Goal: Information Seeking & Learning: Learn about a topic

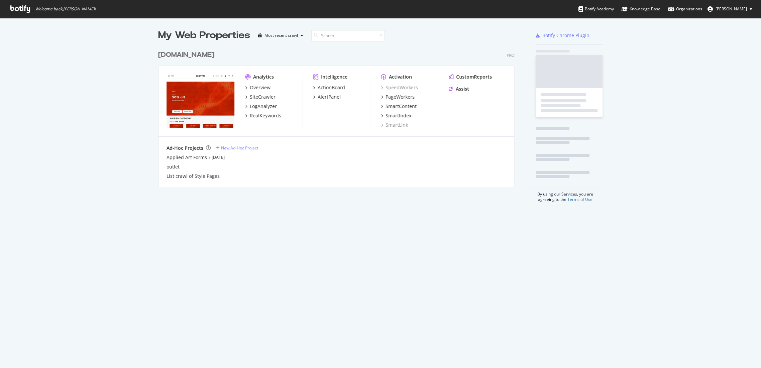
scroll to position [363, 750]
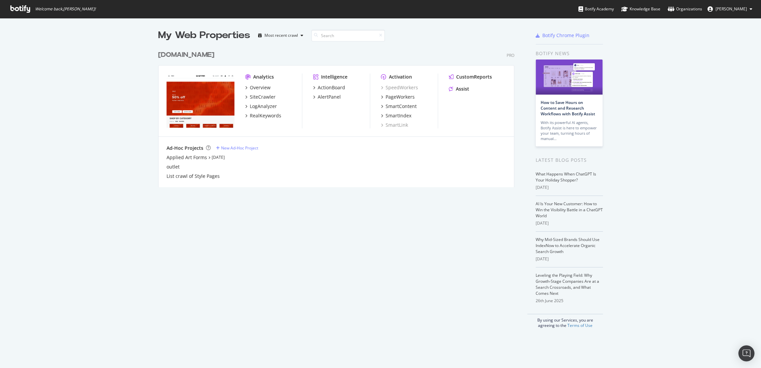
click at [194, 55] on div "[DOMAIN_NAME]" at bounding box center [186, 55] width 56 height 10
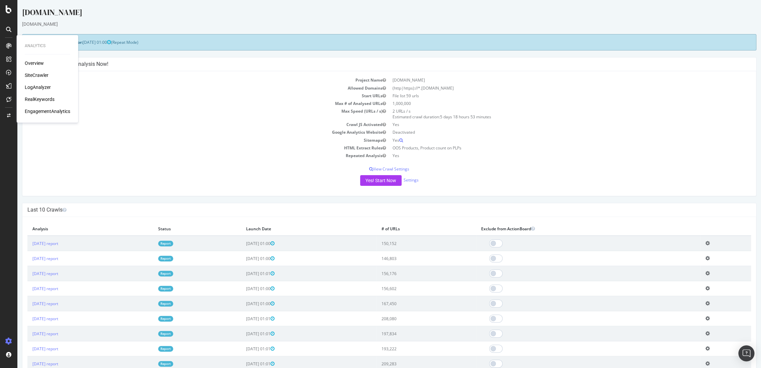
click at [30, 98] on div "RealKeywords" at bounding box center [40, 99] width 30 height 7
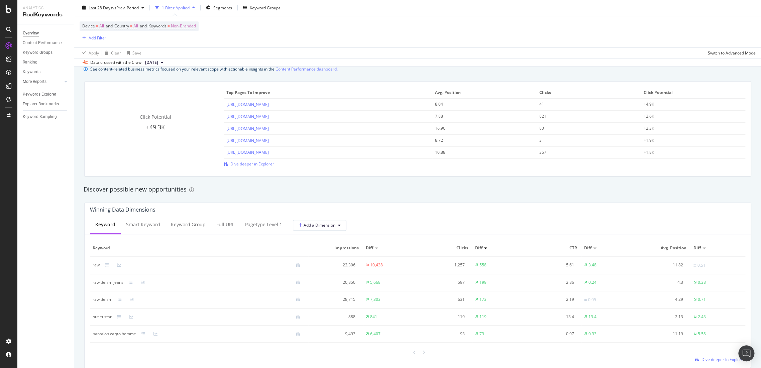
scroll to position [431, 0]
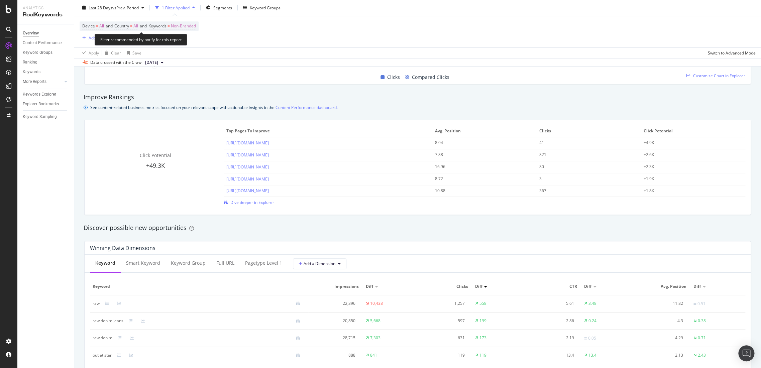
click at [128, 30] on span "Device = All and Country = All and Keywords = Non-Branded" at bounding box center [139, 26] width 114 height 9
click at [133, 30] on span "Device = All and Country = All and Keywords = Non-Branded" at bounding box center [139, 26] width 114 height 9
click at [134, 24] on span "Country = All" at bounding box center [126, 26] width 24 height 6
click at [133, 42] on div "All" at bounding box center [159, 41] width 74 height 11
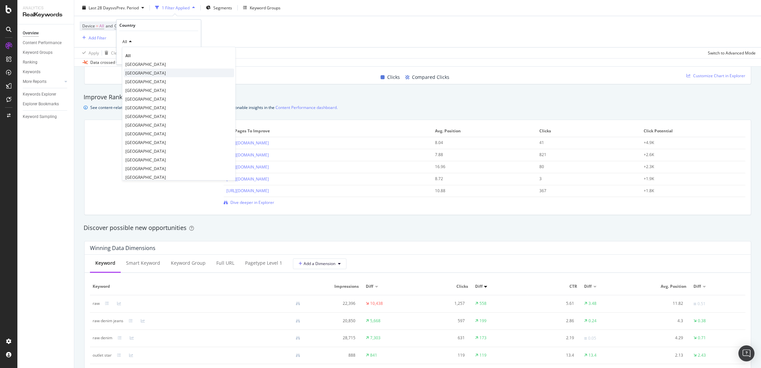
click at [141, 73] on span "[GEOGRAPHIC_DATA]" at bounding box center [145, 73] width 40 height 6
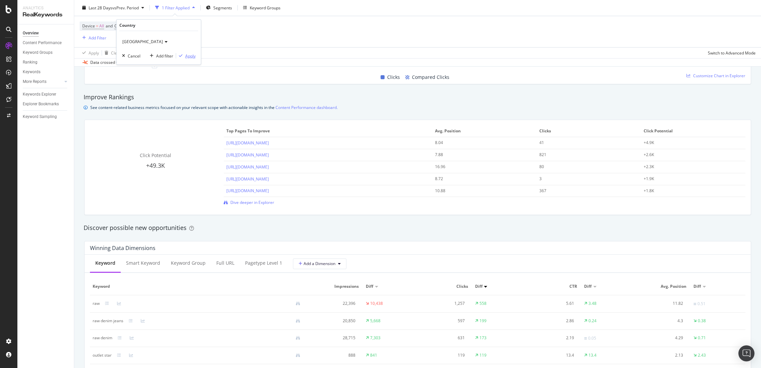
click at [181, 57] on icon "button" at bounding box center [181, 56] width 4 height 4
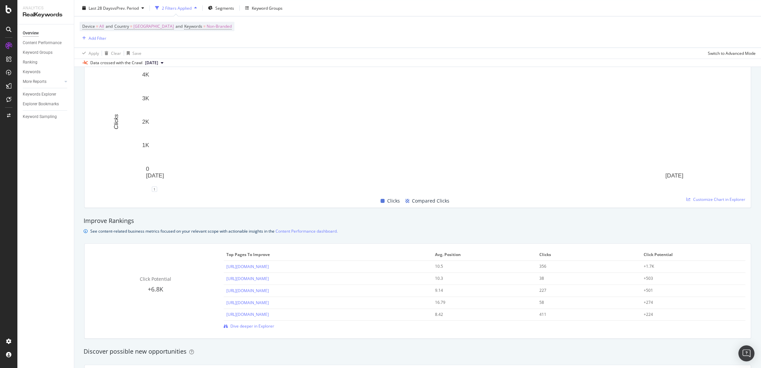
scroll to position [357, 0]
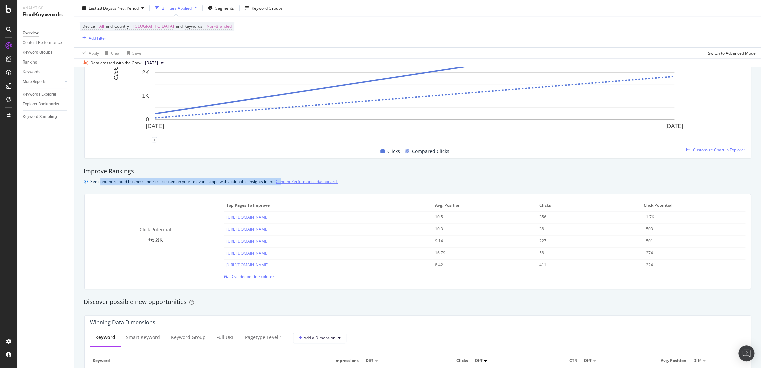
drag, startPoint x: 101, startPoint y: 180, endPoint x: 296, endPoint y: 184, distance: 195.4
click at [284, 183] on div "See content-related business metrics focused on your relevant scope with action…" at bounding box center [213, 181] width 247 height 7
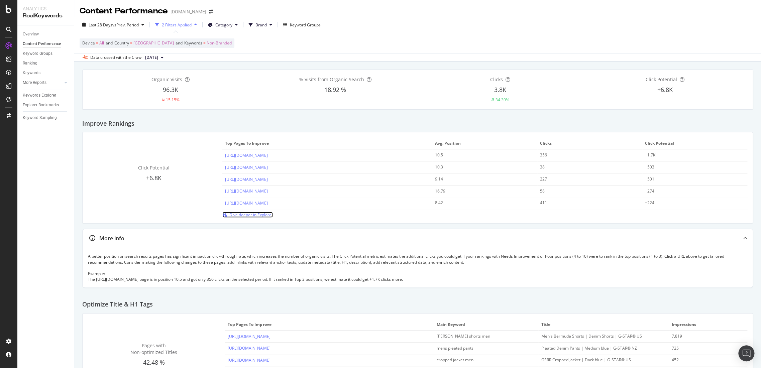
click at [265, 217] on span "Dive deeper in Explorer" at bounding box center [251, 215] width 44 height 6
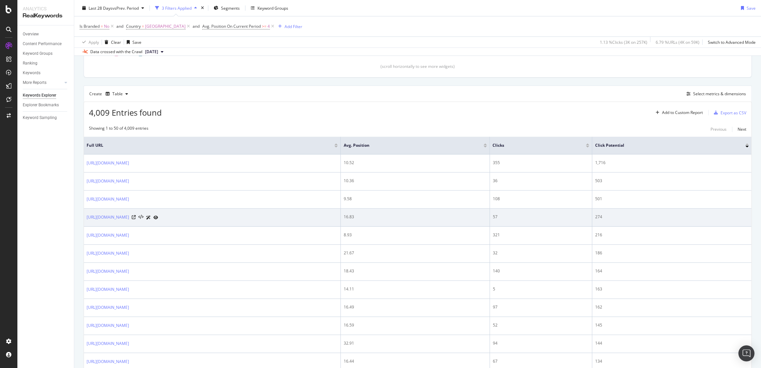
scroll to position [186, 0]
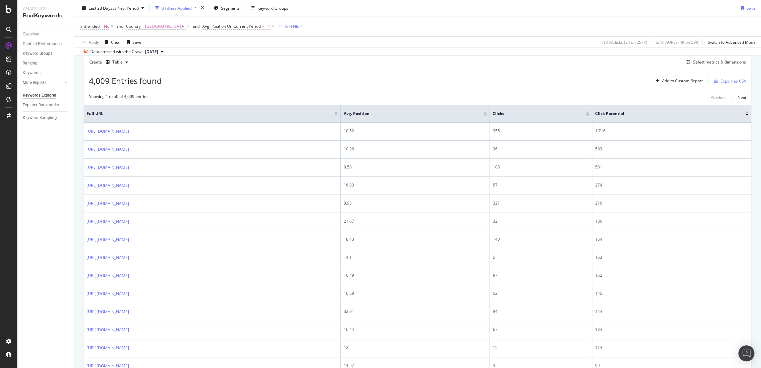
click at [487, 114] on div at bounding box center [485, 115] width 3 height 2
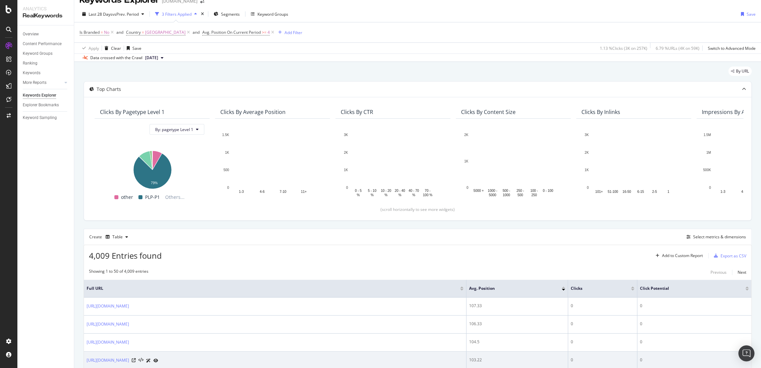
scroll to position [186, 0]
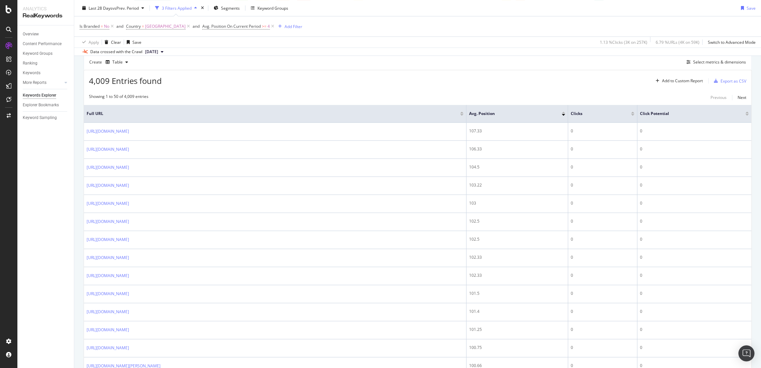
click at [564, 112] on div at bounding box center [563, 113] width 3 height 2
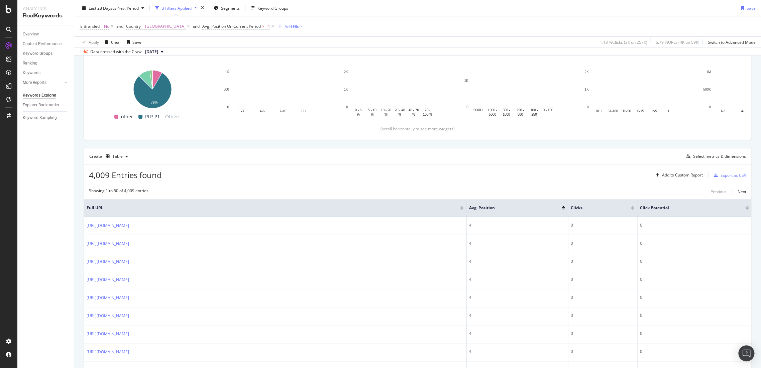
scroll to position [74, 0]
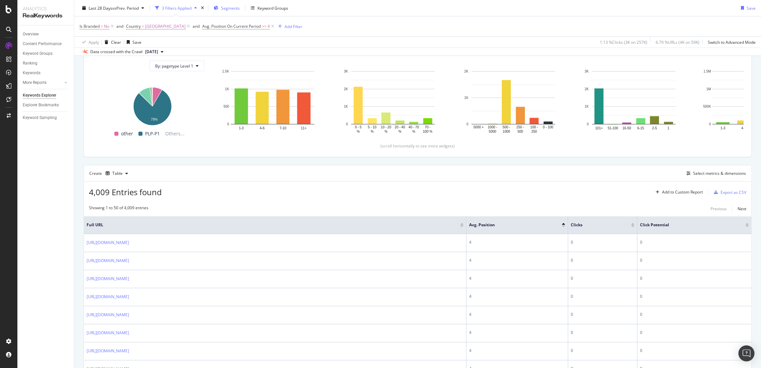
click at [233, 8] on span "Segments" at bounding box center [230, 8] width 19 height 6
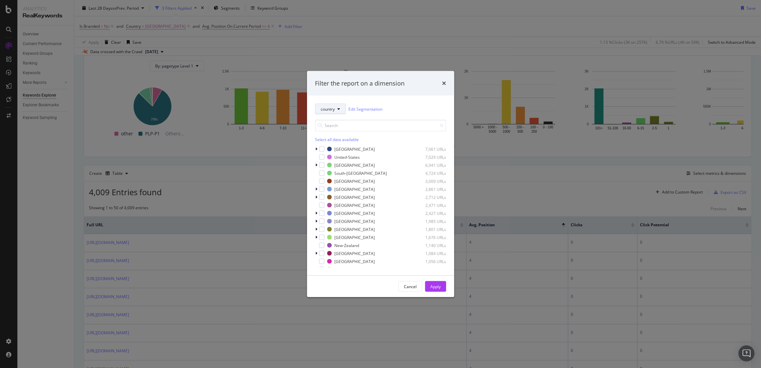
click at [333, 112] on button "country" at bounding box center [330, 109] width 31 height 11
click at [337, 134] on span "pagetype" at bounding box center [341, 133] width 43 height 6
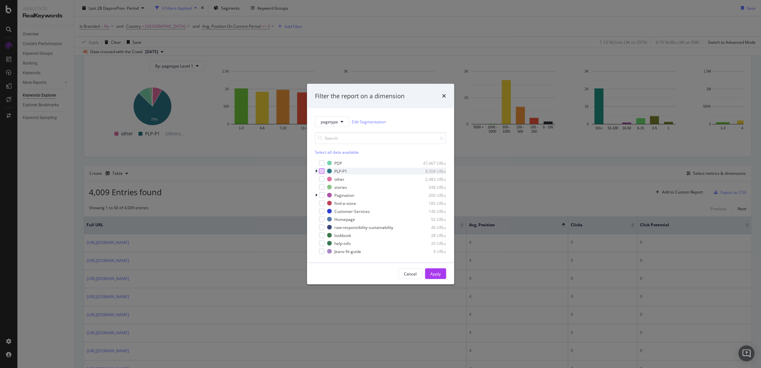
click at [321, 171] on div "modal" at bounding box center [321, 171] width 5 height 5
click at [441, 279] on button "Apply" at bounding box center [435, 274] width 21 height 11
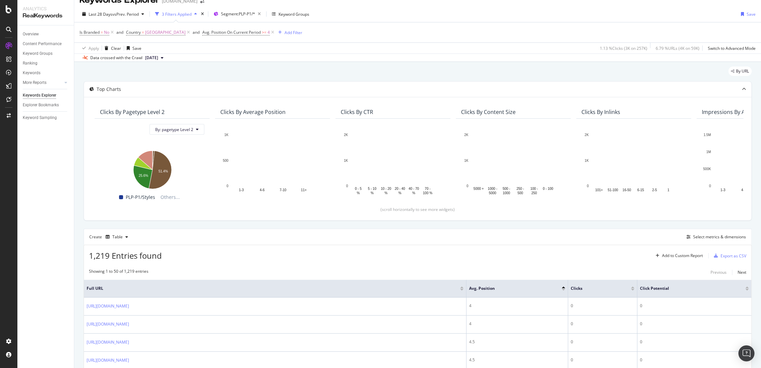
scroll to position [74, 0]
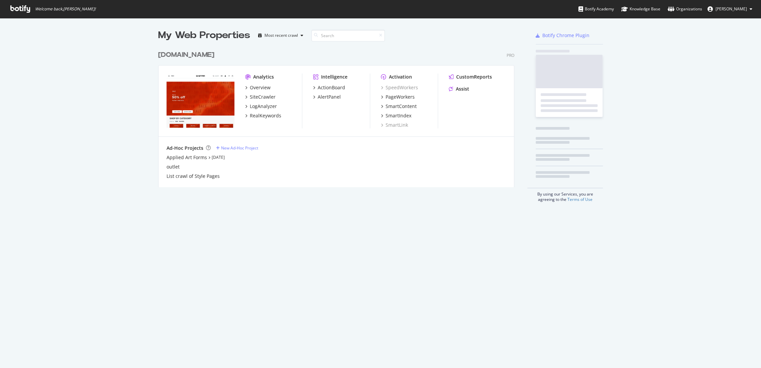
scroll to position [363, 750]
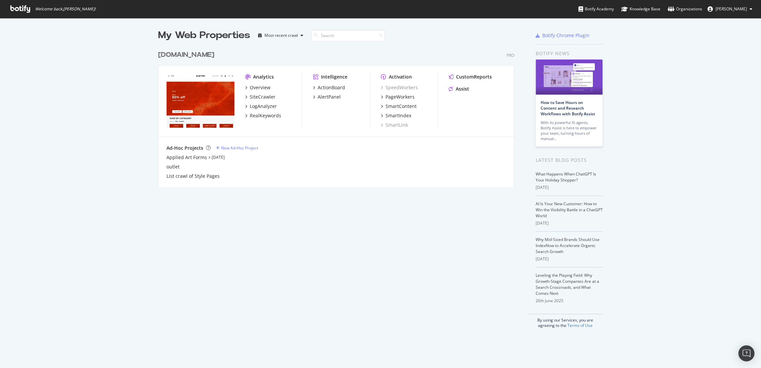
click at [195, 52] on div "[DOMAIN_NAME]" at bounding box center [186, 55] width 56 height 10
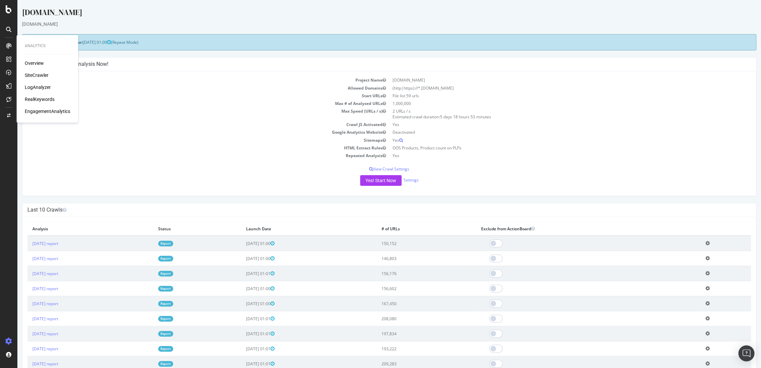
click at [28, 98] on div "RealKeywords" at bounding box center [40, 99] width 30 height 7
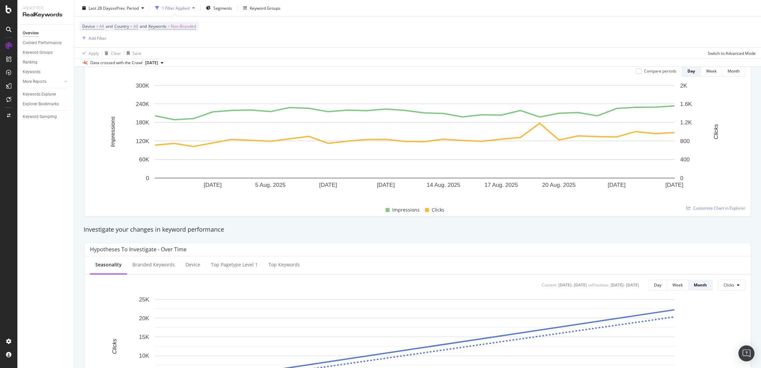
scroll to position [62, 0]
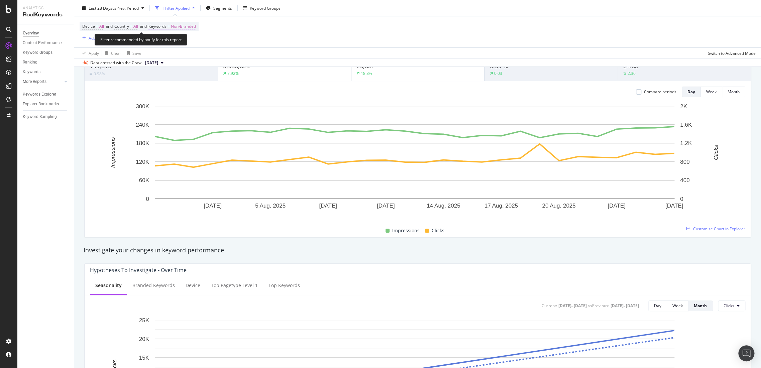
click at [196, 25] on span "Non-Branded" at bounding box center [183, 26] width 25 height 9
click at [183, 45] on div "Non-Branded" at bounding box center [176, 42] width 36 height 10
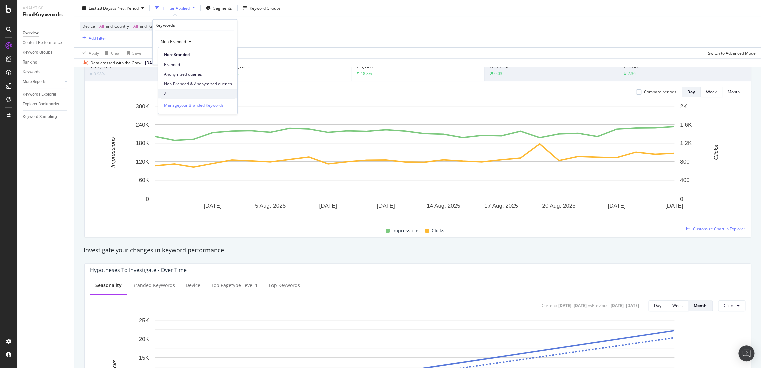
click at [176, 96] on span "All" at bounding box center [198, 94] width 68 height 6
click at [225, 56] on div "Apply" at bounding box center [226, 56] width 10 height 6
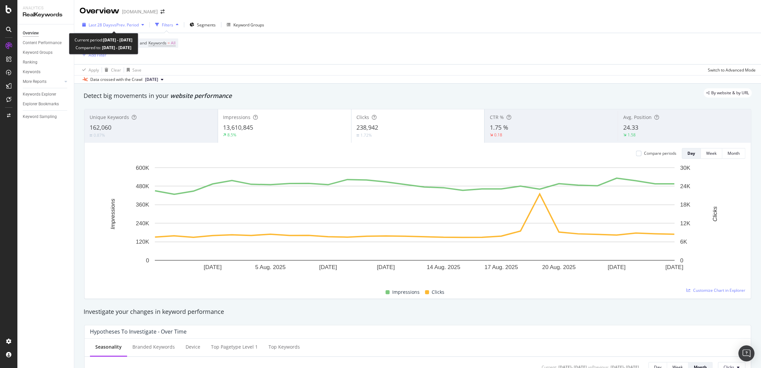
click at [130, 24] on span "vs Prev. Period" at bounding box center [125, 25] width 26 height 6
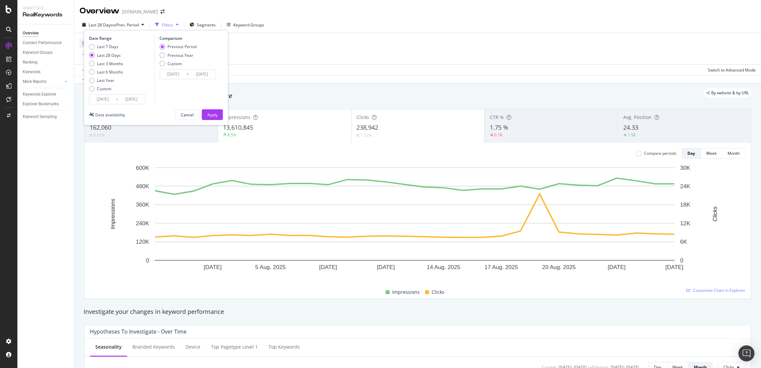
drag, startPoint x: 163, startPoint y: 51, endPoint x: 163, endPoint y: 57, distance: 6.0
click at [163, 52] on div "Previous Period Previous Year Custom" at bounding box center [178, 56] width 37 height 25
click at [163, 57] on div "Previous Year" at bounding box center [162, 55] width 5 height 5
type input "2024/07/31"
type input "[DATE]"
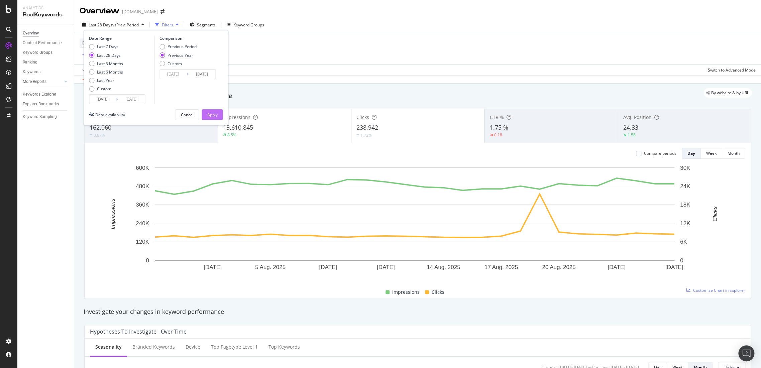
click at [211, 111] on div "Apply" at bounding box center [212, 115] width 10 height 10
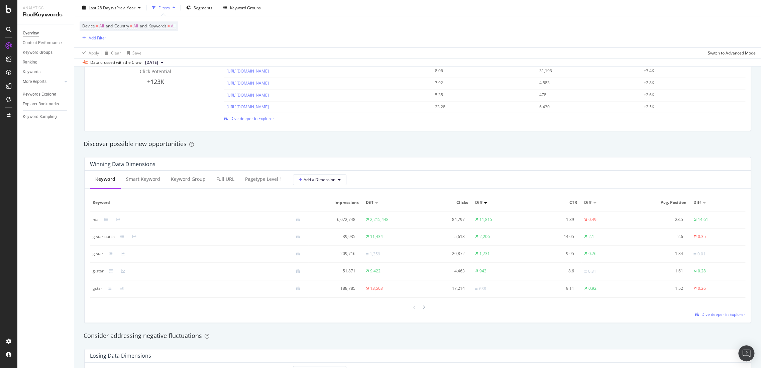
scroll to position [505, 0]
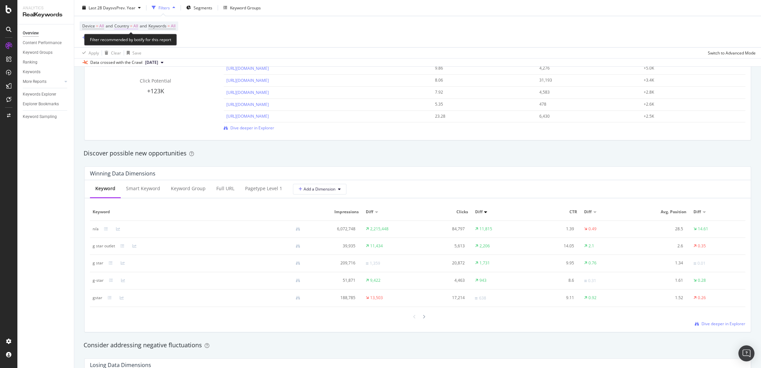
click at [135, 26] on span "All" at bounding box center [135, 26] width 5 height 9
click at [134, 38] on div "All" at bounding box center [159, 41] width 74 height 11
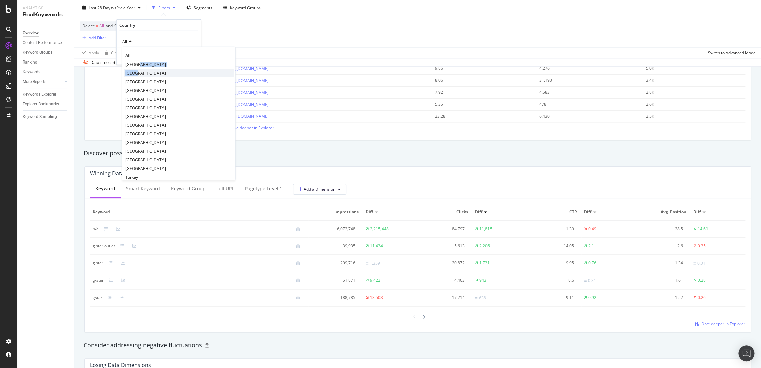
drag, startPoint x: 138, startPoint y: 68, endPoint x: 138, endPoint y: 72, distance: 3.7
click at [138, 72] on div "All South Africa Germany Netherlands United States of America India France Japa…" at bounding box center [179, 114] width 114 height 134
click at [138, 72] on span "[GEOGRAPHIC_DATA]" at bounding box center [145, 73] width 40 height 6
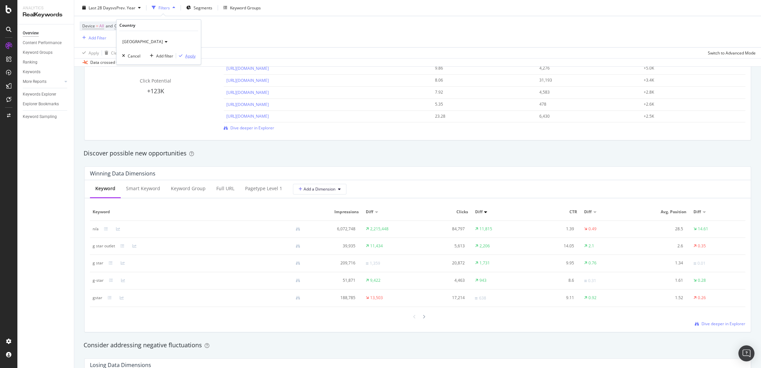
click at [180, 57] on icon "button" at bounding box center [181, 56] width 4 height 4
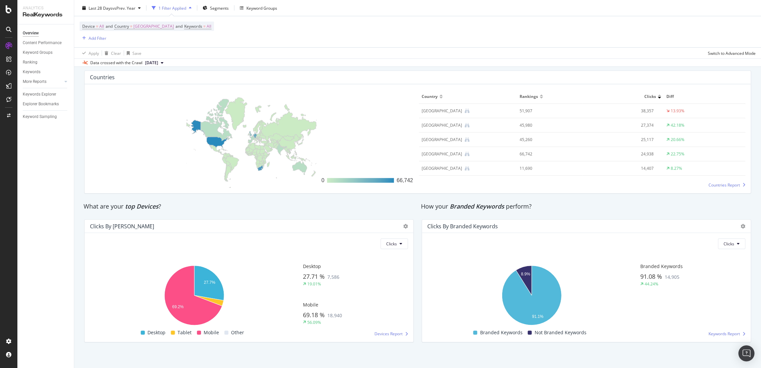
scroll to position [988, 0]
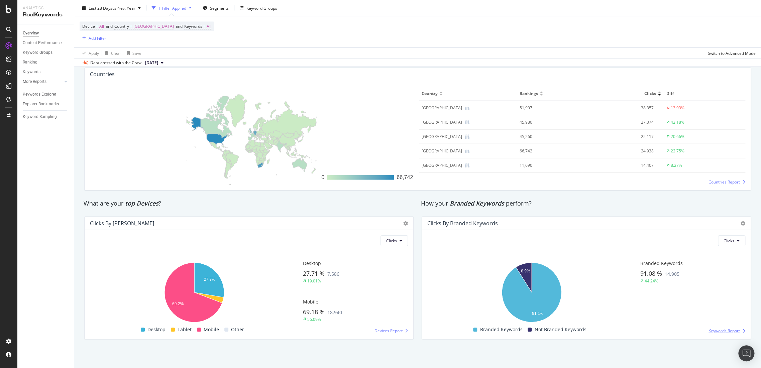
click at [711, 331] on span "Keywords Report" at bounding box center [724, 331] width 31 height 6
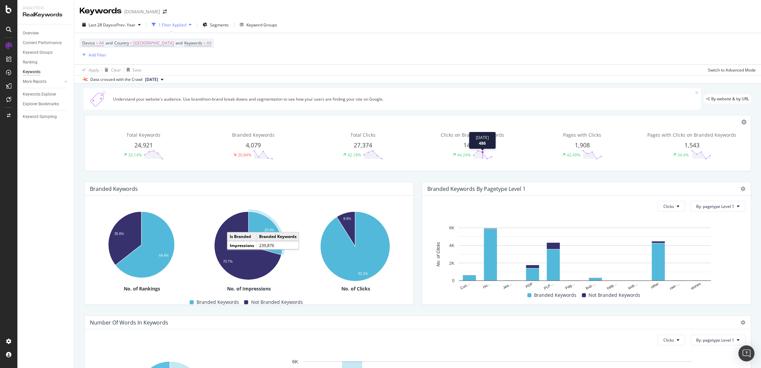
click at [482, 152] on circle at bounding box center [483, 152] width 2 height 2
click at [462, 154] on div "44.24%" at bounding box center [464, 155] width 14 height 6
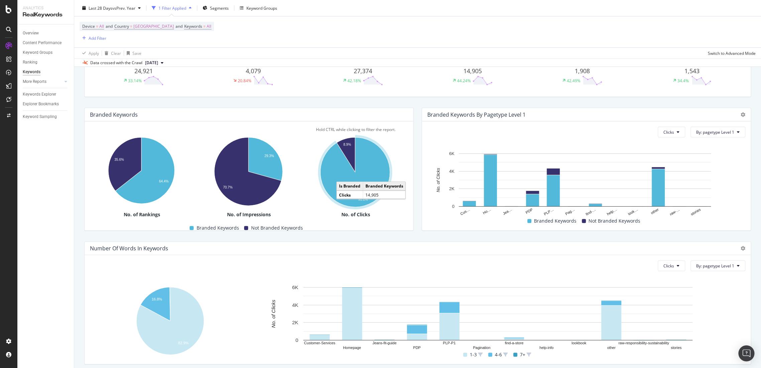
scroll to position [99, 0]
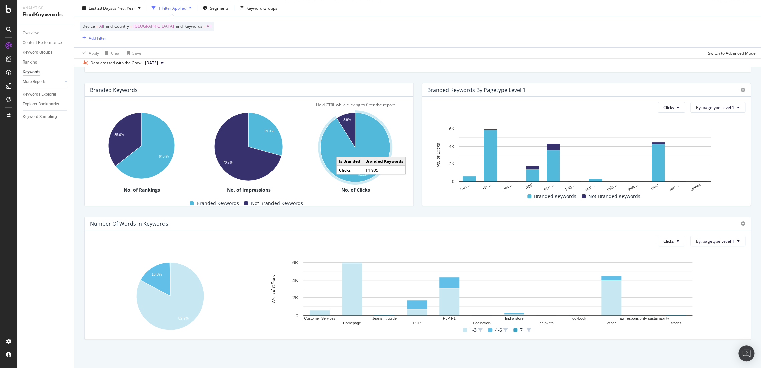
click at [361, 167] on icon "A chart." at bounding box center [355, 148] width 70 height 70
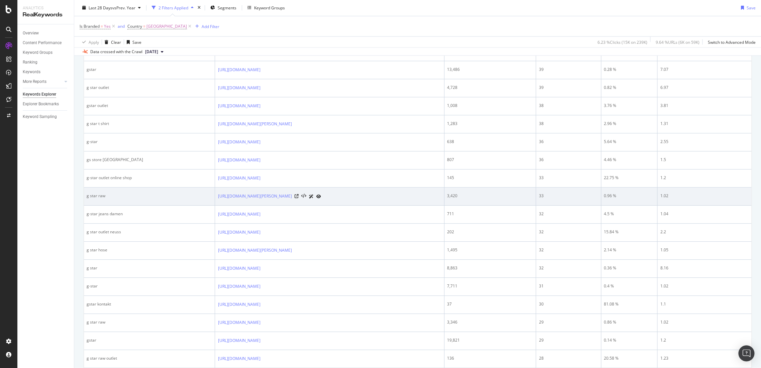
scroll to position [902, 0]
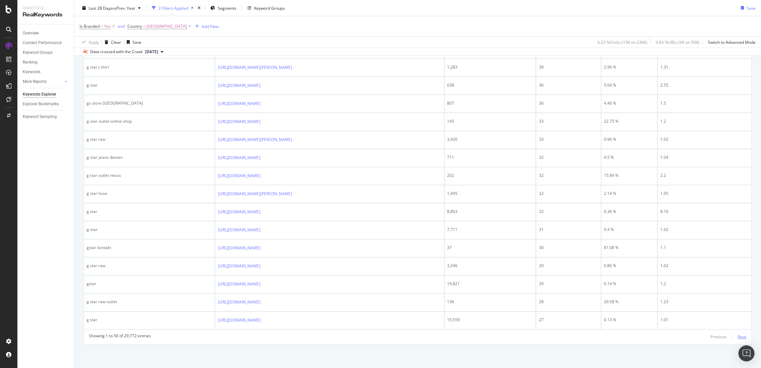
click at [738, 339] on div "Next" at bounding box center [742, 337] width 9 height 6
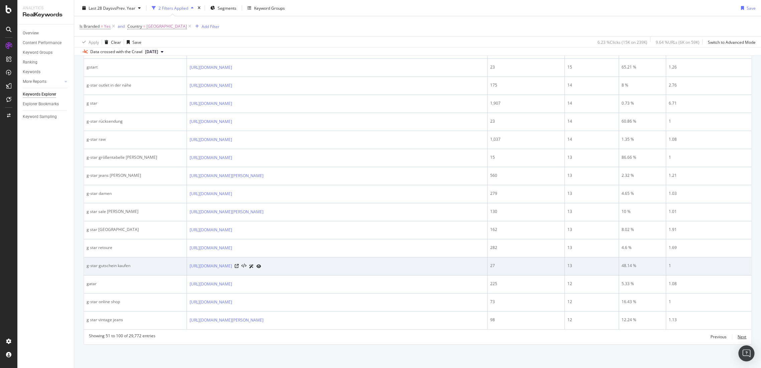
scroll to position [921, 0]
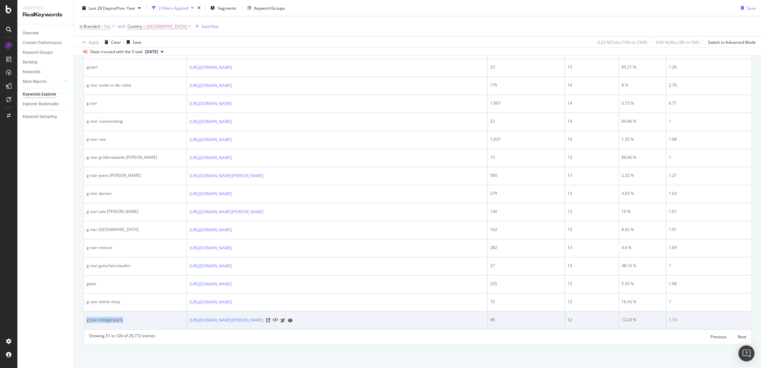
drag, startPoint x: 126, startPoint y: 317, endPoint x: 86, endPoint y: 323, distance: 39.9
click at [86, 323] on td "g star vintage jeans" at bounding box center [135, 321] width 103 height 18
click at [270, 320] on icon at bounding box center [268, 320] width 4 height 4
copy div "g star vintage jeans"
click at [137, 323] on div "g star vintage jeans" at bounding box center [135, 320] width 97 height 6
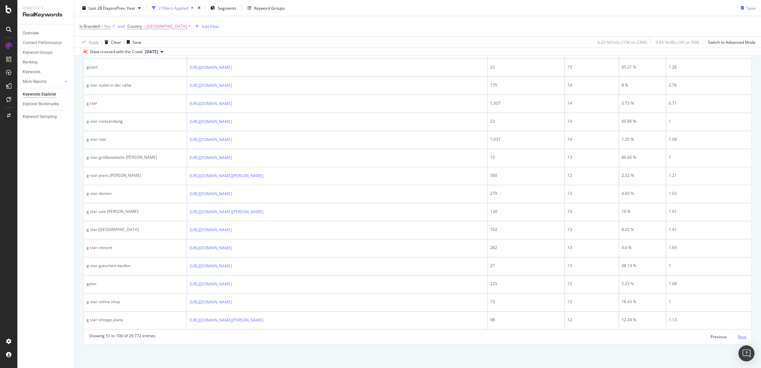
click at [738, 338] on div "Next" at bounding box center [742, 337] width 9 height 6
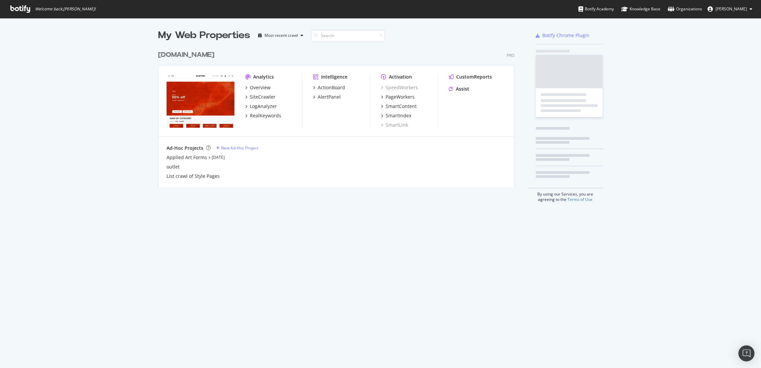
scroll to position [363, 750]
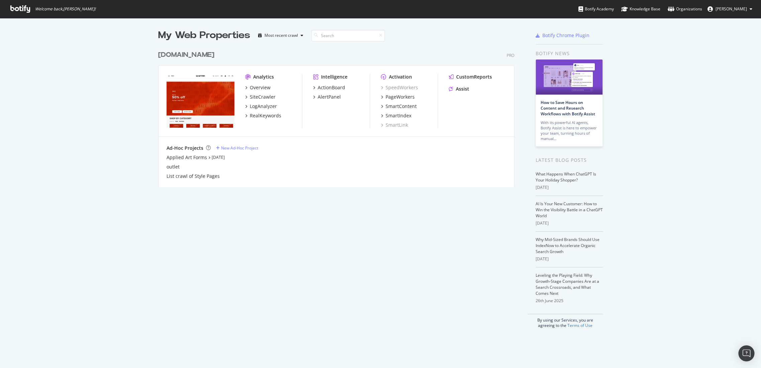
click at [178, 56] on div "[DOMAIN_NAME]" at bounding box center [186, 55] width 56 height 10
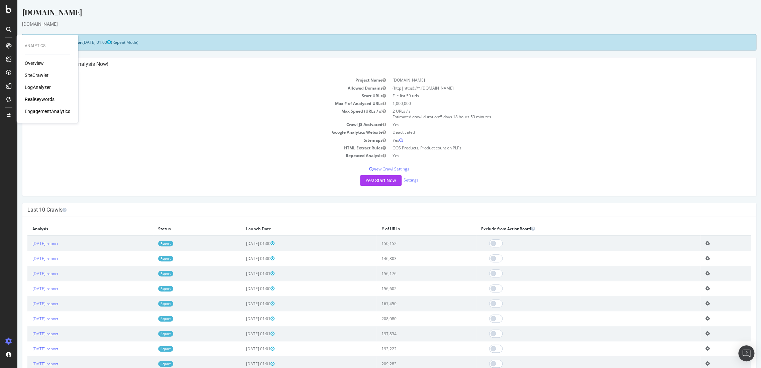
click at [43, 97] on div "RealKeywords" at bounding box center [40, 99] width 30 height 7
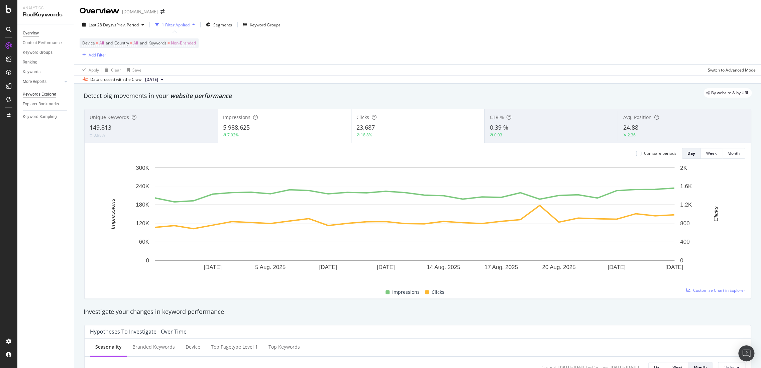
click at [37, 93] on div "Keywords Explorer" at bounding box center [39, 94] width 33 height 7
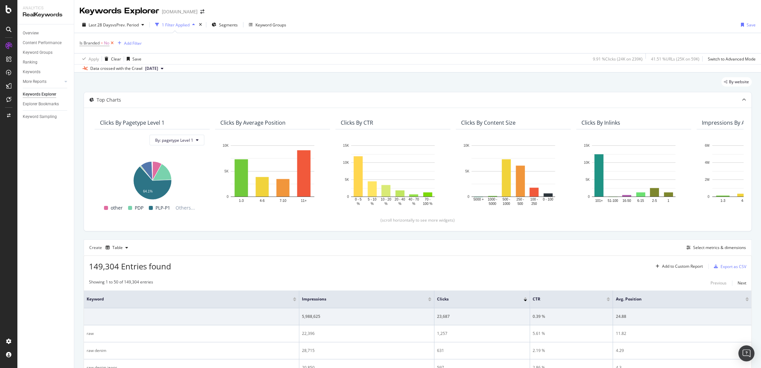
click at [112, 41] on icon at bounding box center [112, 43] width 6 height 7
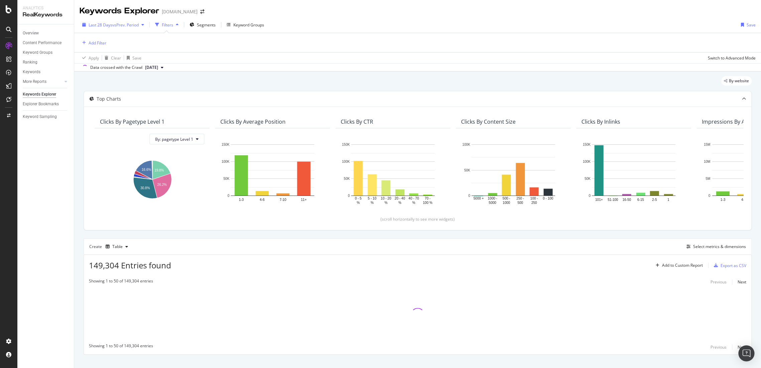
click at [111, 21] on div "Last 28 Days vs Prev. Period" at bounding box center [113, 25] width 67 height 10
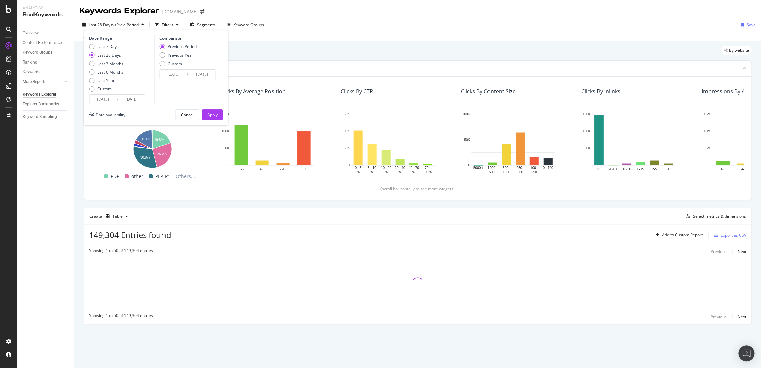
click at [93, 78] on div "Last Year" at bounding box center [106, 81] width 34 height 6
type input "[DATE]"
click at [206, 113] on button "Apply" at bounding box center [212, 114] width 21 height 11
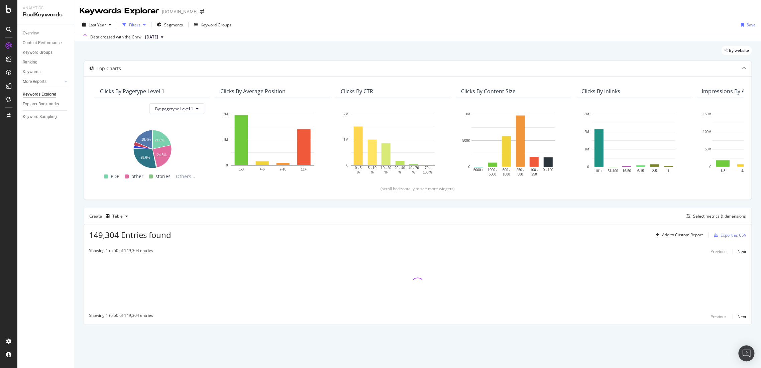
click at [127, 26] on div "button" at bounding box center [124, 24] width 9 height 9
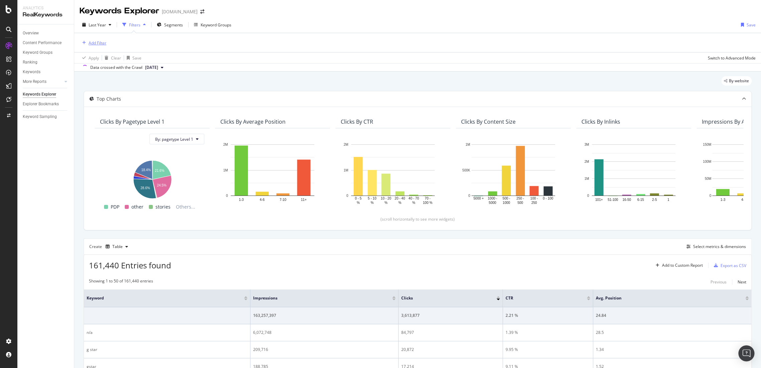
click at [97, 43] on div "Add Filter" at bounding box center [98, 43] width 18 height 6
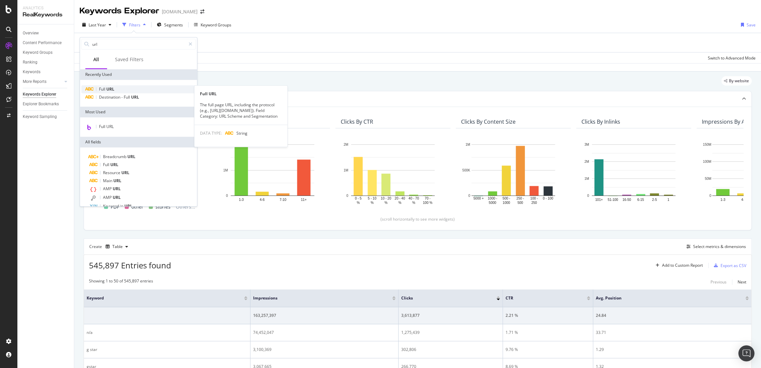
type input "url"
click at [115, 88] on div "Full URL" at bounding box center [138, 89] width 114 height 8
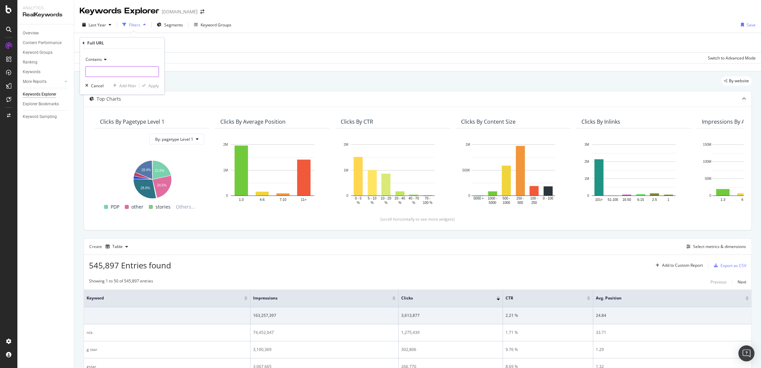
click at [116, 72] on input "text" at bounding box center [122, 71] width 73 height 11
paste input "/denim-outfits"
type input "/denim-outfits"
click at [100, 61] on span "Contains" at bounding box center [94, 60] width 16 height 6
click at [101, 107] on span "Ends with" at bounding box center [98, 108] width 18 height 6
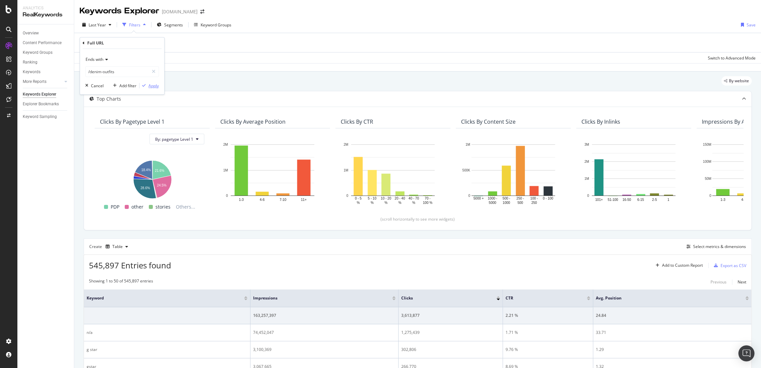
click at [150, 85] on div "Apply" at bounding box center [153, 86] width 10 height 6
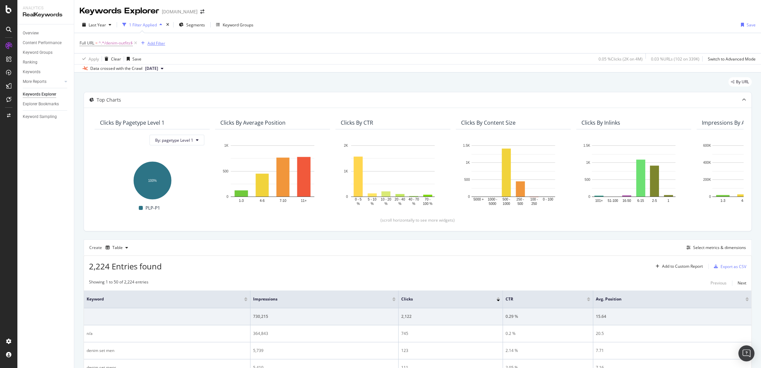
click at [163, 44] on div "Add Filter" at bounding box center [156, 43] width 18 height 6
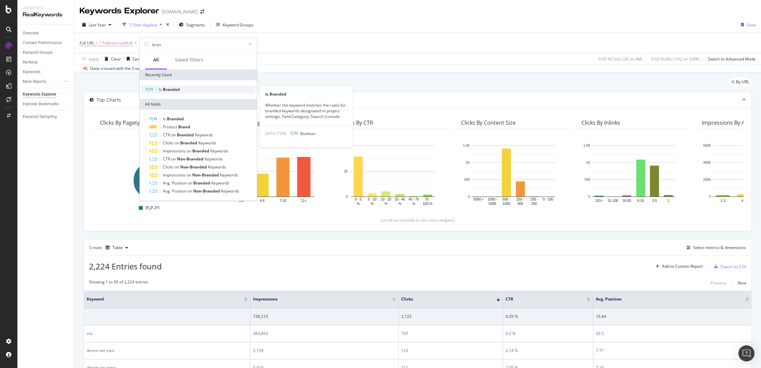
type input "bran"
click at [195, 90] on div "Is Branded" at bounding box center [198, 90] width 114 height 8
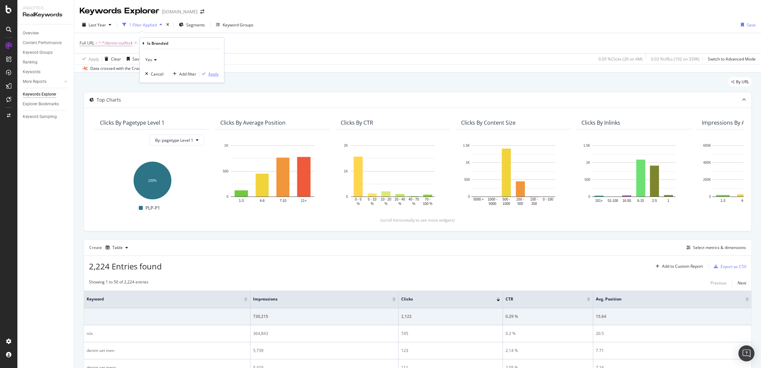
click at [218, 74] on div "Apply" at bounding box center [213, 74] width 10 height 6
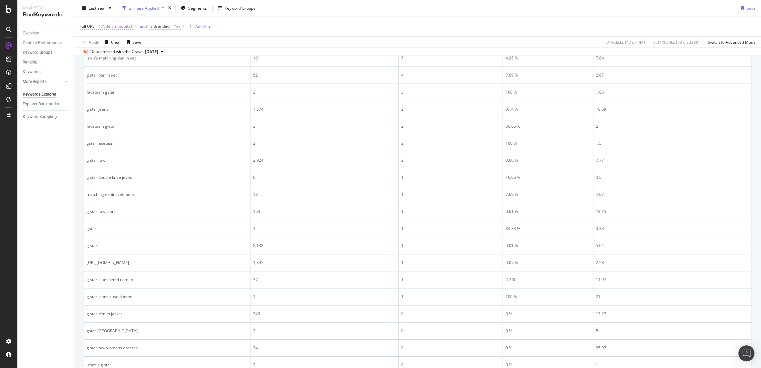
scroll to position [271, 0]
click at [183, 26] on icon at bounding box center [184, 26] width 6 height 7
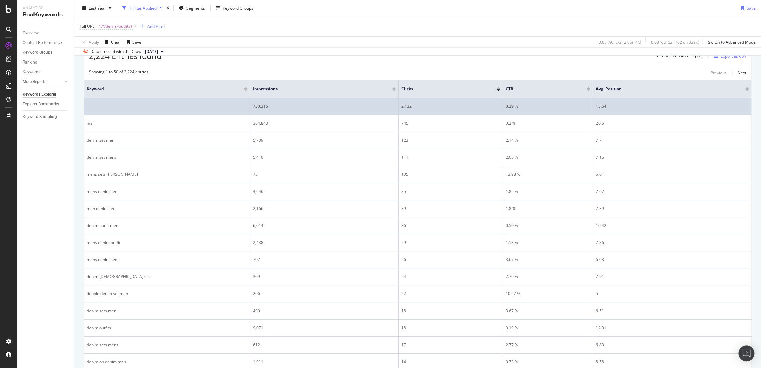
scroll to position [148, 0]
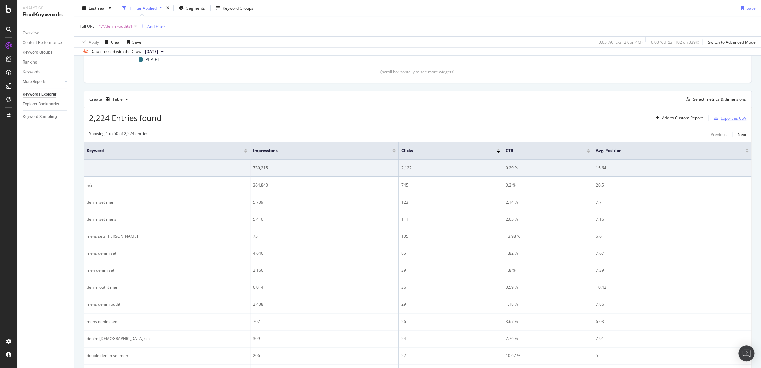
click at [728, 120] on div "Export as CSV" at bounding box center [734, 118] width 26 height 6
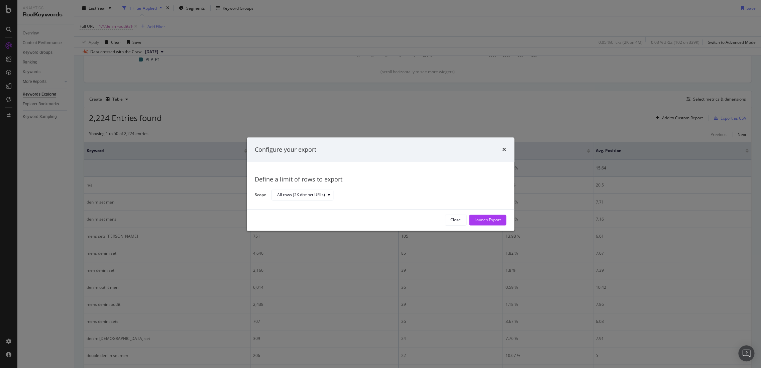
click at [503, 146] on div "times" at bounding box center [504, 149] width 4 height 9
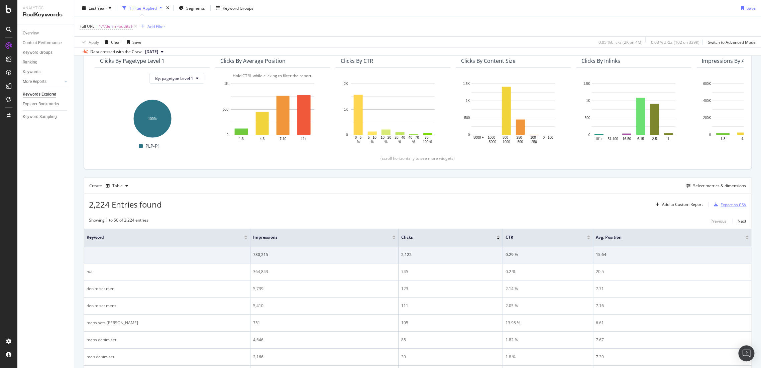
scroll to position [0, 0]
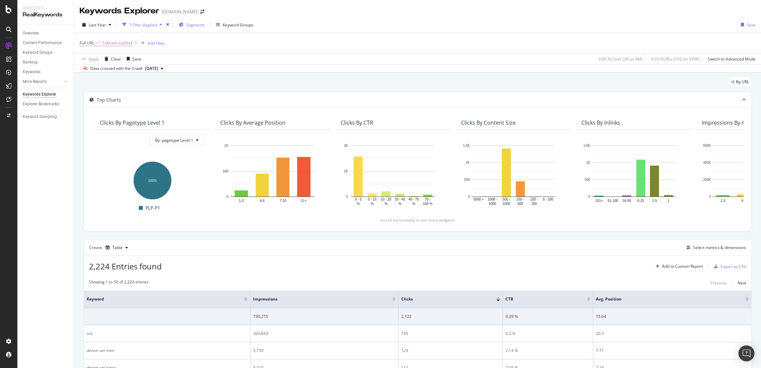
click at [191, 21] on div "Segments" at bounding box center [192, 25] width 26 height 10
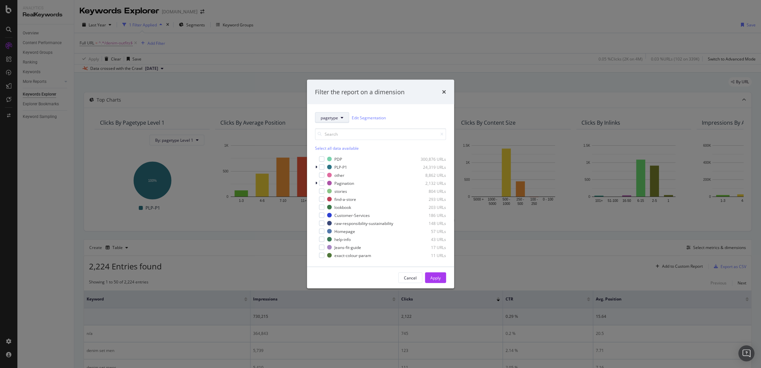
click at [339, 122] on button "pagetype" at bounding box center [332, 117] width 34 height 11
click at [348, 155] on span "country" at bounding box center [341, 154] width 43 height 6
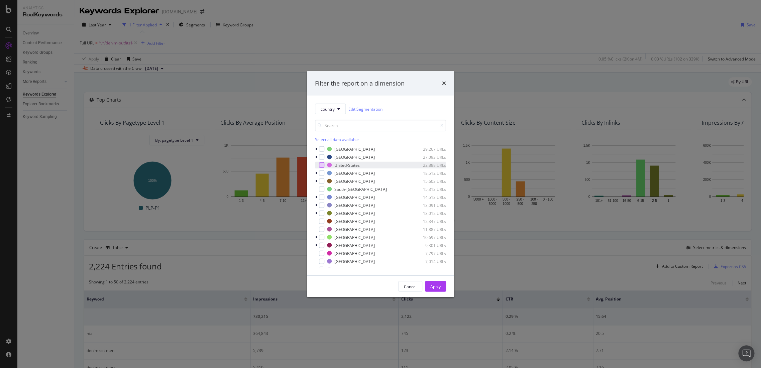
click at [322, 167] on div "modal" at bounding box center [321, 165] width 5 height 5
click at [429, 283] on button "Apply" at bounding box center [435, 286] width 21 height 11
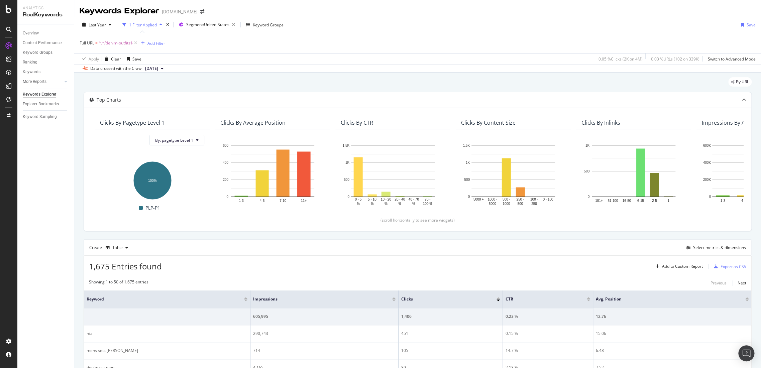
click at [121, 46] on span "^.*/denim-outfits$" at bounding box center [116, 42] width 34 height 9
click at [106, 56] on div "Ends with" at bounding box center [122, 59] width 74 height 11
click at [235, 80] on div "By URL" at bounding box center [418, 84] width 668 height 15
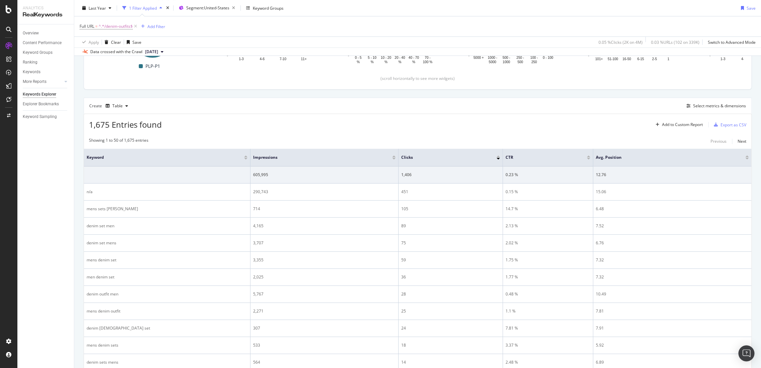
scroll to position [74, 0]
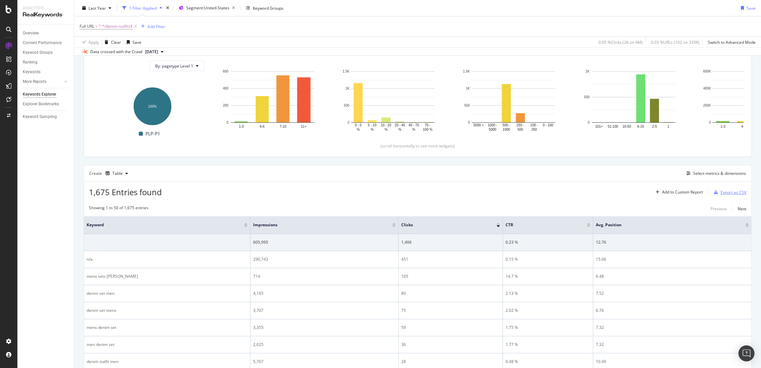
click at [721, 192] on div "Export as CSV" at bounding box center [734, 193] width 26 height 6
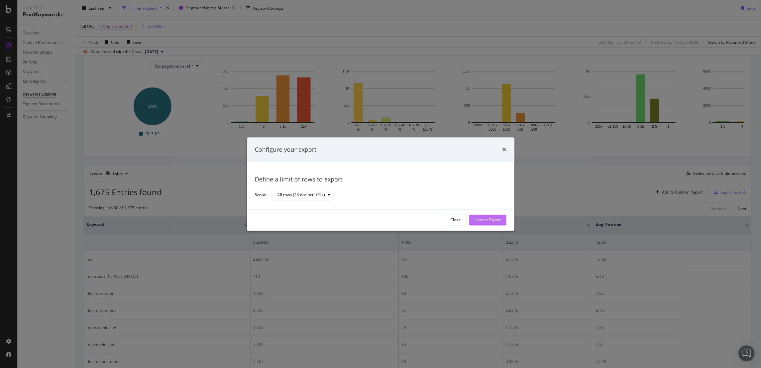
click at [491, 223] on div "Launch Export" at bounding box center [488, 220] width 26 height 10
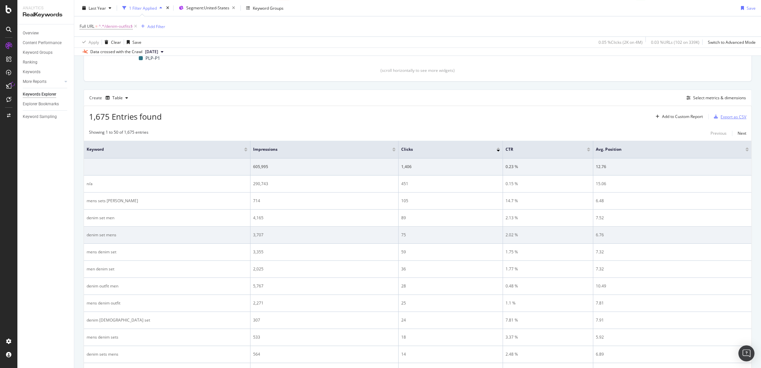
scroll to position [111, 0]
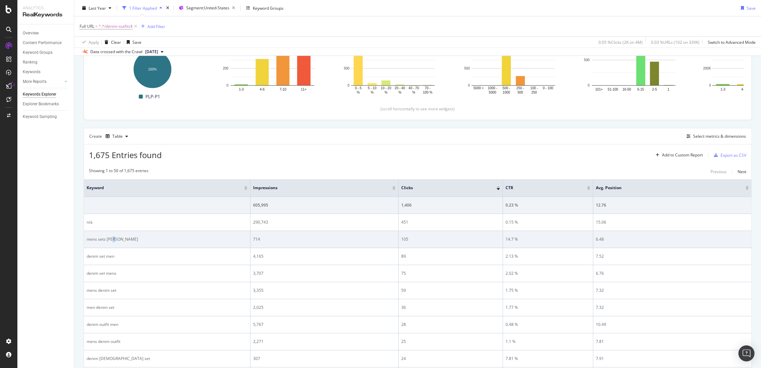
drag, startPoint x: 140, startPoint y: 239, endPoint x: 111, endPoint y: 239, distance: 28.8
click at [111, 239] on div "mens sets [PERSON_NAME]" at bounding box center [167, 239] width 161 height 6
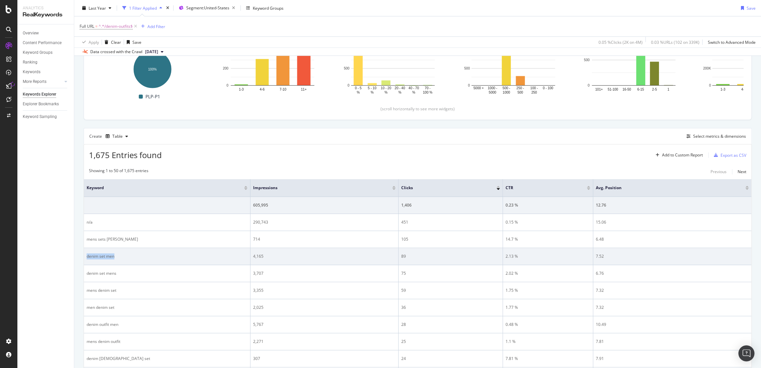
drag, startPoint x: 134, startPoint y: 258, endPoint x: 86, endPoint y: 257, distance: 48.2
click at [85, 257] on td "denim set men" at bounding box center [167, 256] width 167 height 17
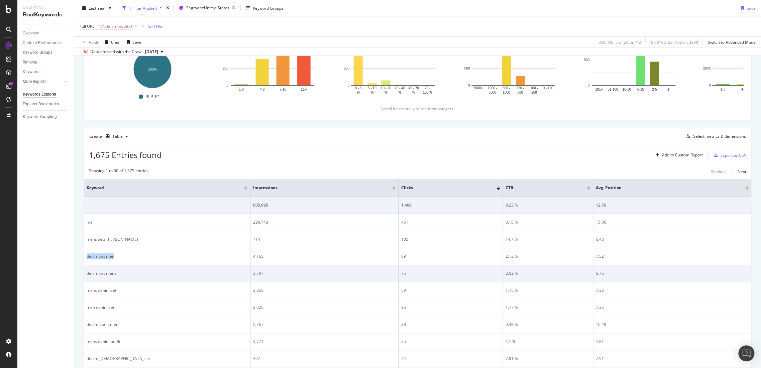
copy div "denim set men"
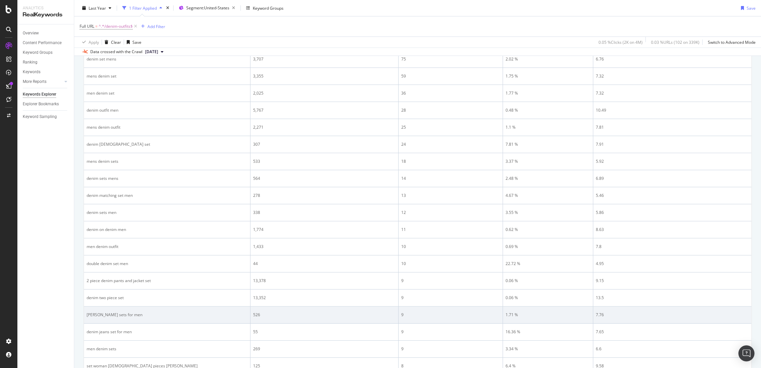
scroll to position [177, 0]
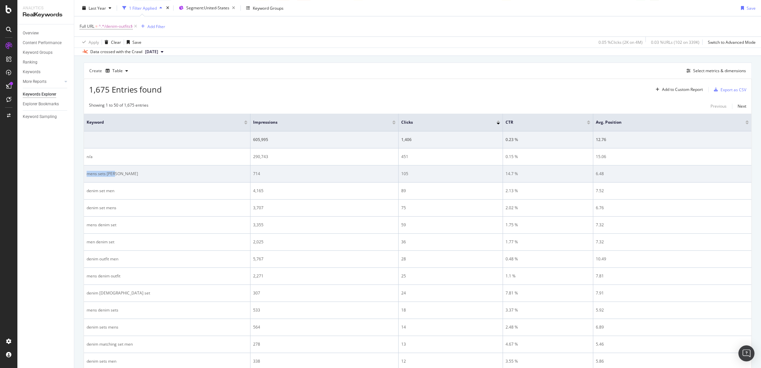
drag, startPoint x: 121, startPoint y: 171, endPoint x: 182, endPoint y: 217, distance: 76.3
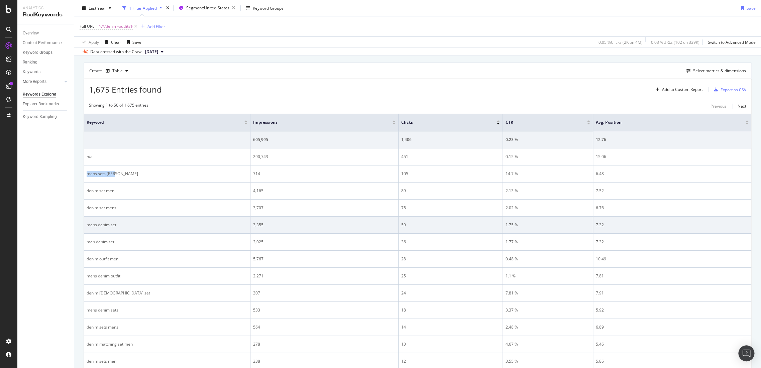
click at [85, 171] on td "mens sets [PERSON_NAME]" at bounding box center [167, 174] width 167 height 17
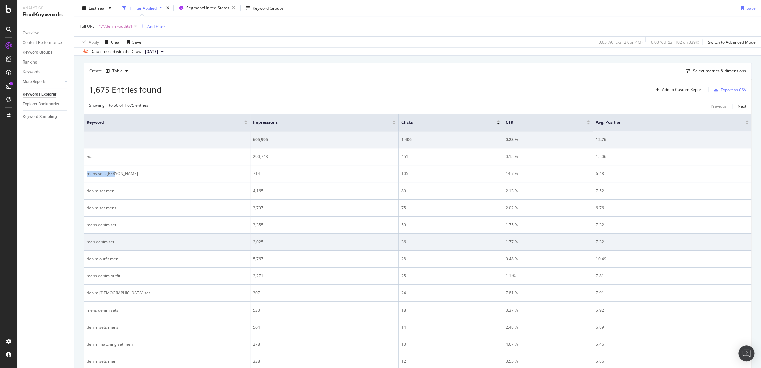
copy div "mens sets [PERSON_NAME]"
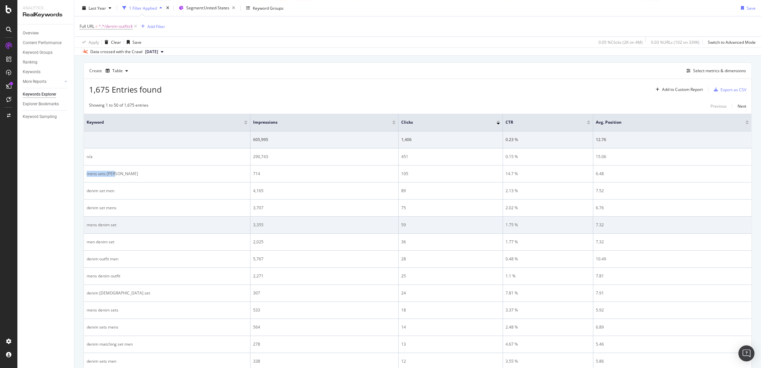
copy div "mens sets [PERSON_NAME]"
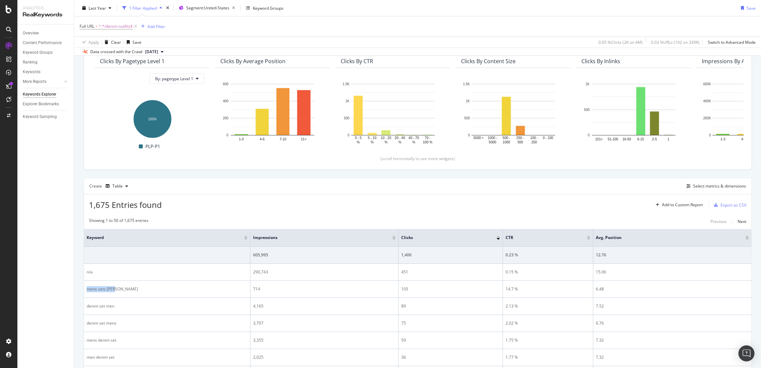
scroll to position [28, 0]
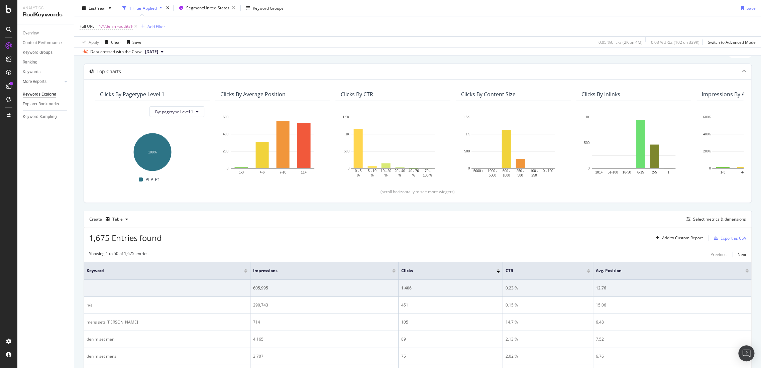
click at [395, 268] on div "Impressions" at bounding box center [324, 271] width 142 height 7
click at [395, 270] on div at bounding box center [393, 270] width 3 height 2
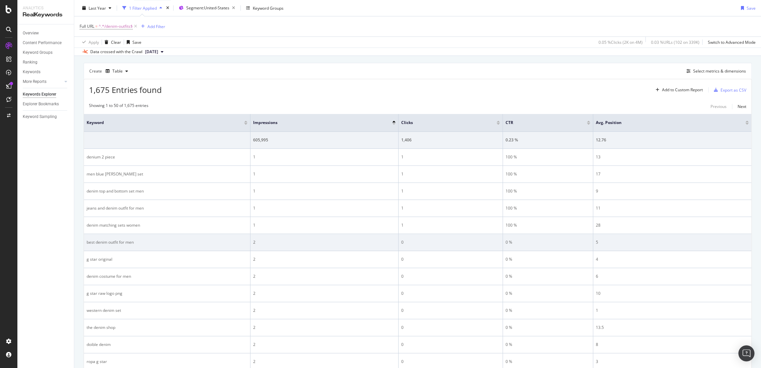
scroll to position [177, 0]
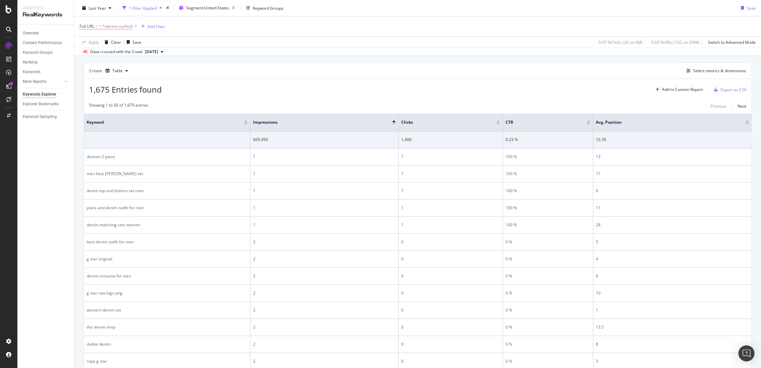
click at [394, 121] on div at bounding box center [393, 121] width 3 height 2
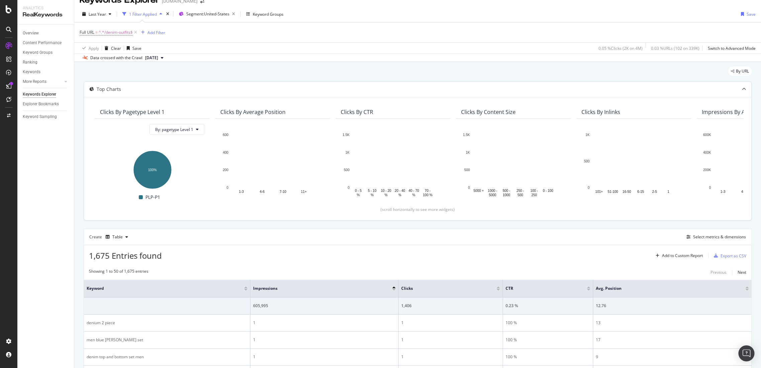
scroll to position [177, 0]
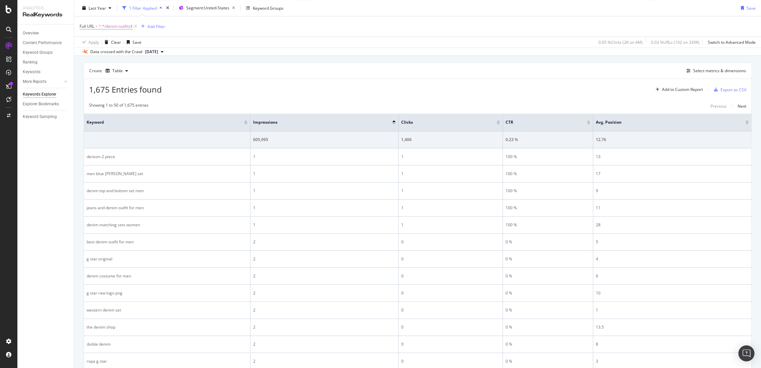
click at [395, 123] on div "Impressions" at bounding box center [324, 122] width 142 height 7
click at [394, 120] on div at bounding box center [393, 121] width 3 height 2
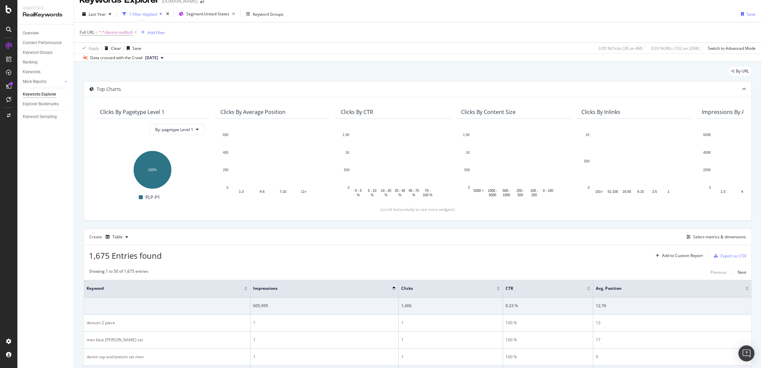
scroll to position [177, 0]
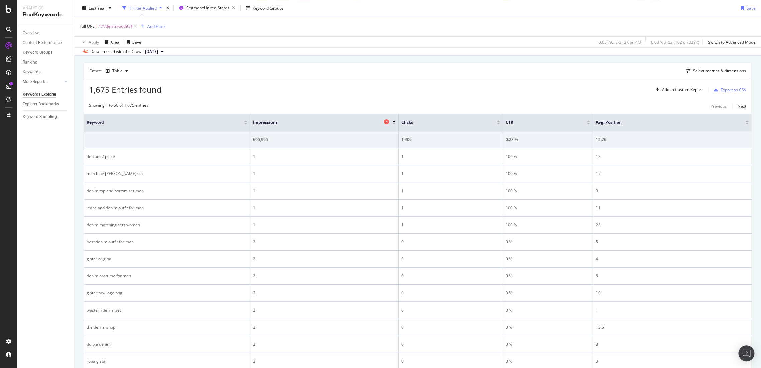
click at [388, 124] on icon at bounding box center [386, 121] width 5 height 5
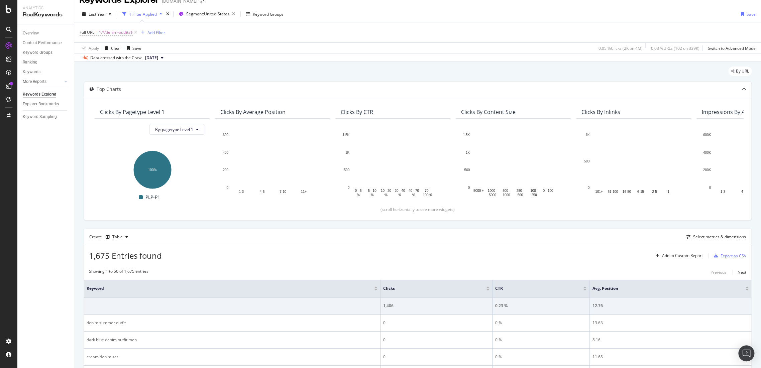
scroll to position [177, 0]
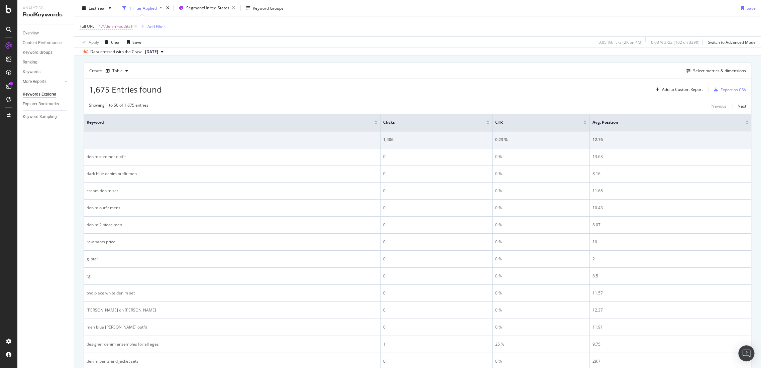
drag, startPoint x: 680, startPoint y: 91, endPoint x: 694, endPoint y: 74, distance: 21.8
click at [703, 71] on div "Select metrics & dimensions" at bounding box center [719, 71] width 53 height 6
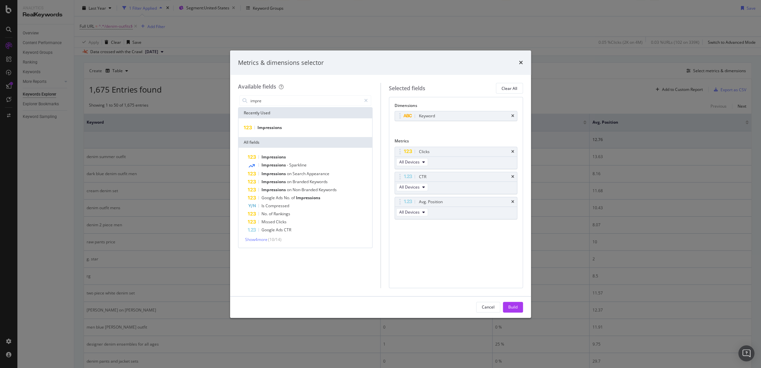
type input "impre"
click at [315, 134] on div "Impressions" at bounding box center [305, 127] width 134 height 19
click at [316, 130] on div "Impressions" at bounding box center [305, 128] width 131 height 8
drag, startPoint x: 444, startPoint y: 217, endPoint x: 438, endPoint y: 152, distance: 65.8
click at [438, 152] on body "Analytics RealKeywords Overview Content Performance Keyword Groups Ranking Keyw…" at bounding box center [380, 184] width 761 height 368
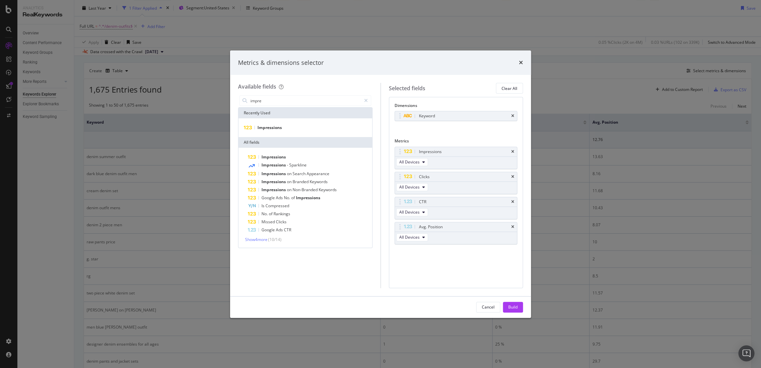
click at [506, 303] on button "Build" at bounding box center [513, 307] width 20 height 11
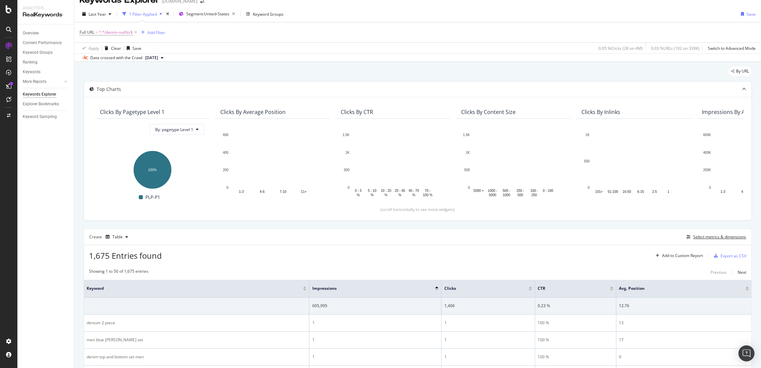
scroll to position [122, 0]
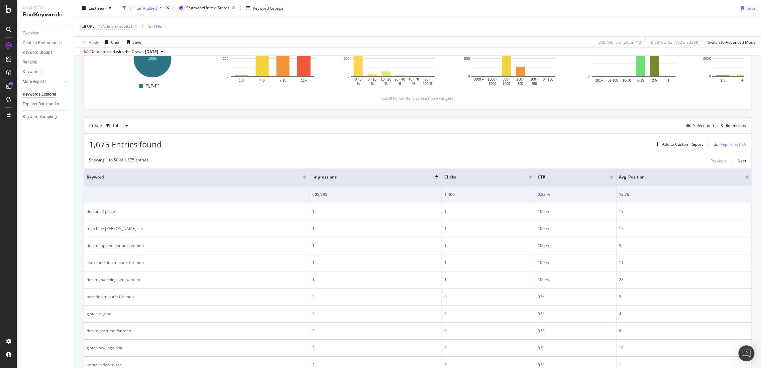
click at [436, 174] on div "Impressions" at bounding box center [375, 177] width 126 height 7
click at [436, 175] on div at bounding box center [436, 176] width 3 height 2
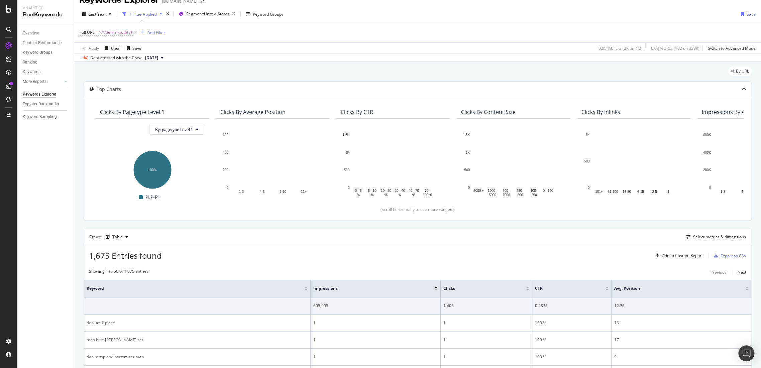
scroll to position [122, 0]
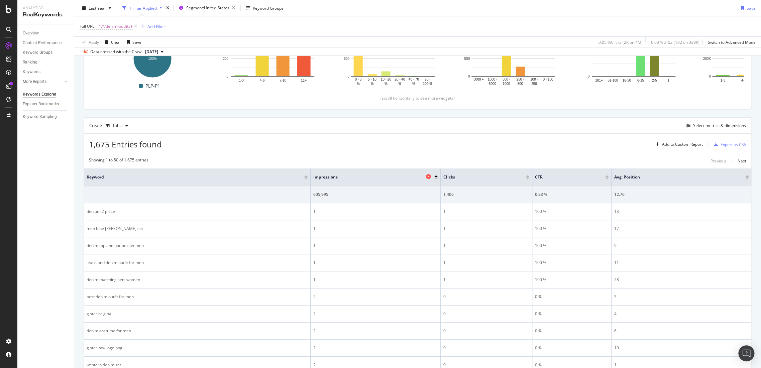
click at [433, 177] on div "Impressions" at bounding box center [373, 177] width 121 height 7
click at [437, 178] on div at bounding box center [435, 179] width 3 height 2
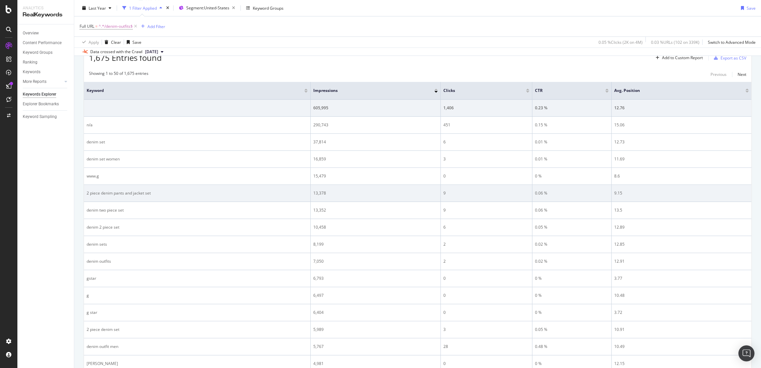
scroll to position [196, 0]
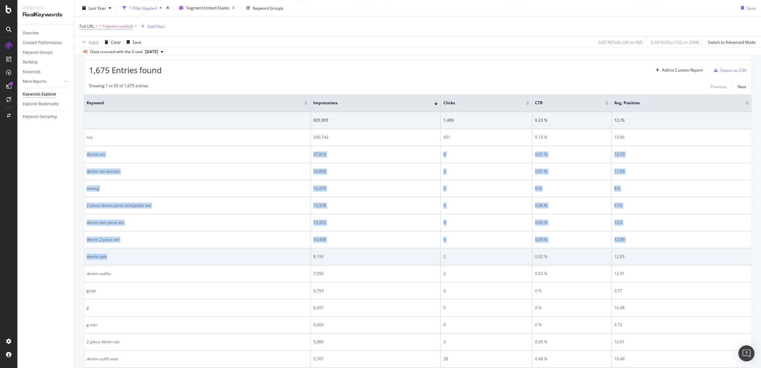
drag, startPoint x: 86, startPoint y: 155, endPoint x: 142, endPoint y: 257, distance: 116.6
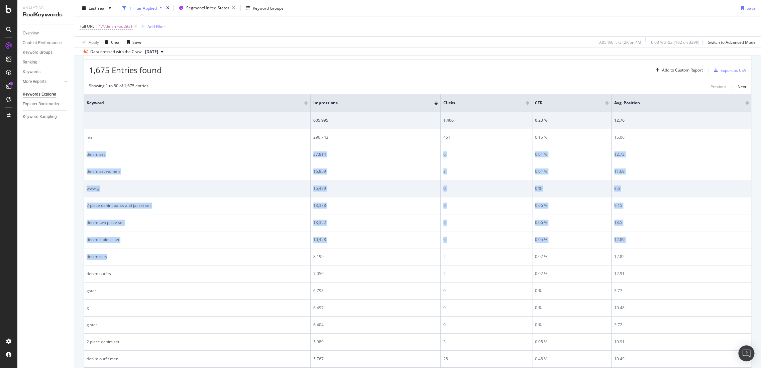
click at [169, 192] on td "www.g" at bounding box center [197, 188] width 227 height 17
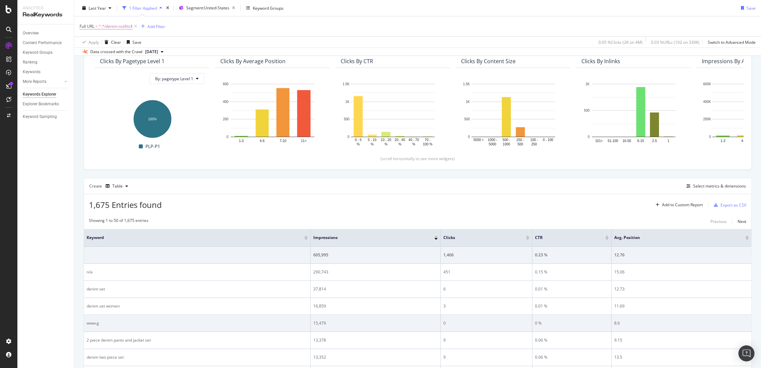
scroll to position [111, 0]
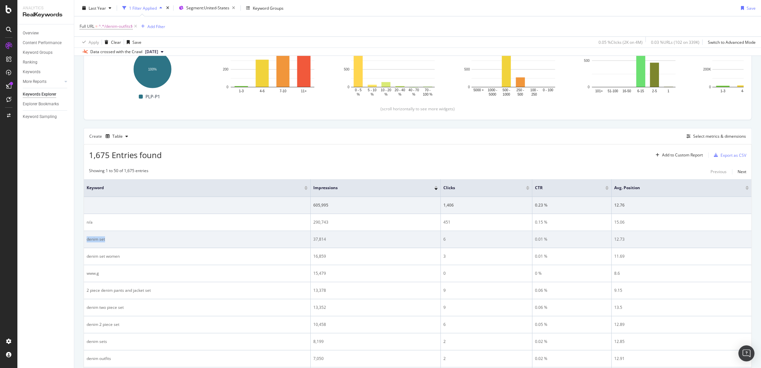
drag, startPoint x: 126, startPoint y: 240, endPoint x: 87, endPoint y: 239, distance: 39.8
click at [87, 239] on div "denim set" at bounding box center [197, 239] width 221 height 6
copy div "denim set"
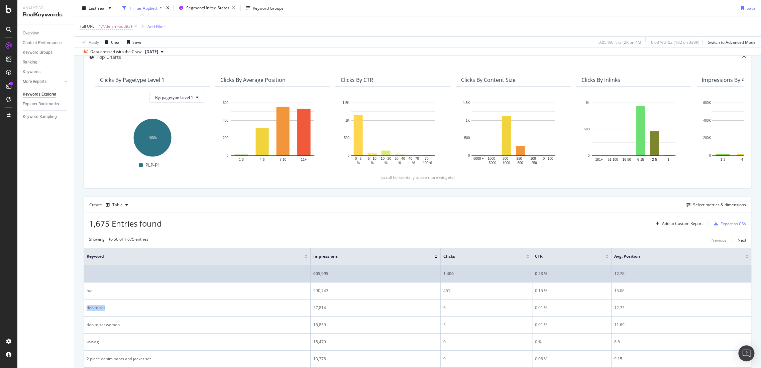
scroll to position [0, 0]
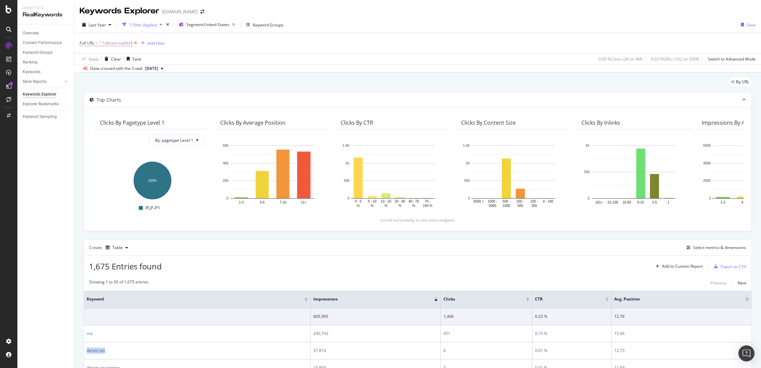
click at [135, 43] on icon at bounding box center [136, 43] width 6 height 7
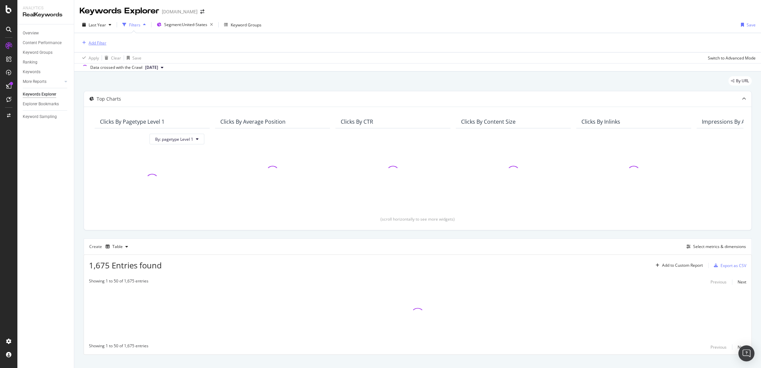
click at [100, 42] on div "Add Filter" at bounding box center [98, 43] width 18 height 6
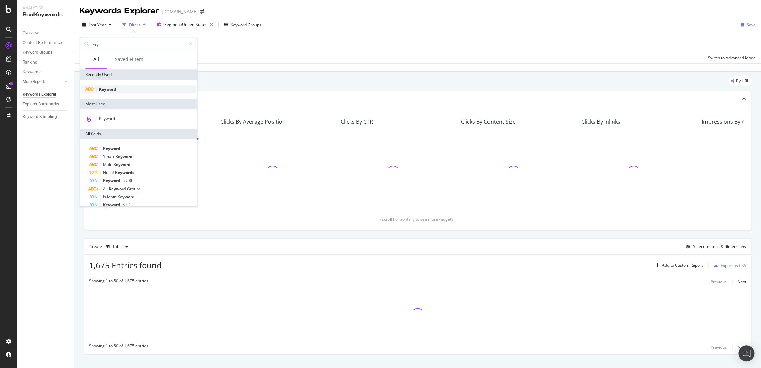
type input "key"
click at [114, 85] on span "Keyword" at bounding box center [138, 89] width 114 height 8
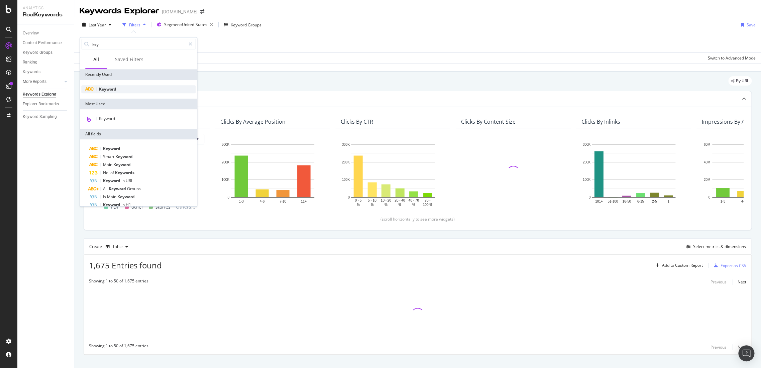
click at [117, 90] on div "Keyword" at bounding box center [138, 89] width 114 height 8
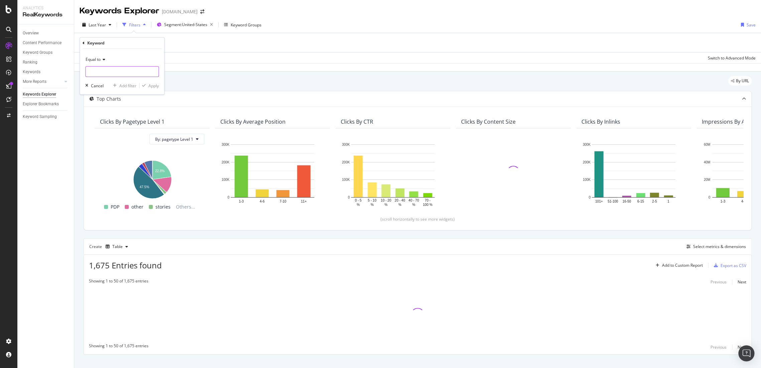
click at [106, 68] on input "text" at bounding box center [122, 71] width 73 height 11
paste input "denim set"
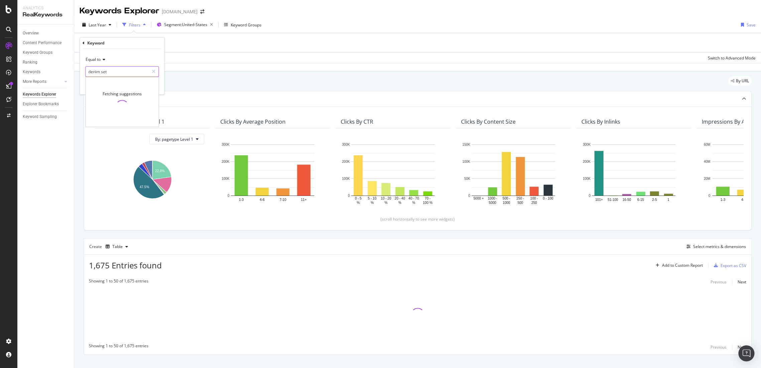
type input "denim set"
click at [104, 59] on icon at bounding box center [103, 60] width 5 height 4
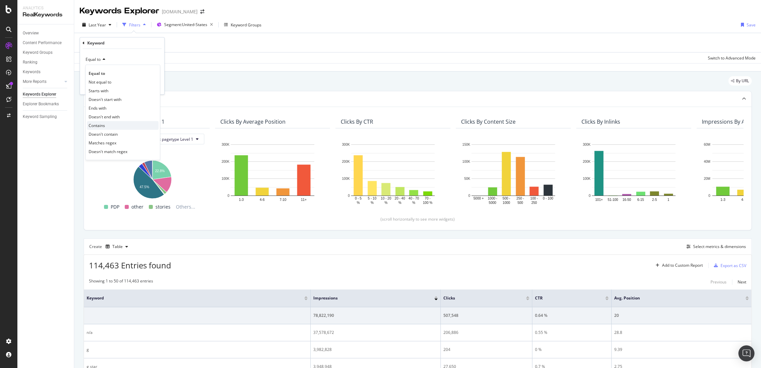
click at [104, 123] on span "Contains" at bounding box center [97, 126] width 16 height 6
click at [111, 68] on input "text" at bounding box center [122, 71] width 73 height 11
paste input "denim set"
type input "denim set"
click at [149, 84] on div "Apply" at bounding box center [153, 86] width 10 height 6
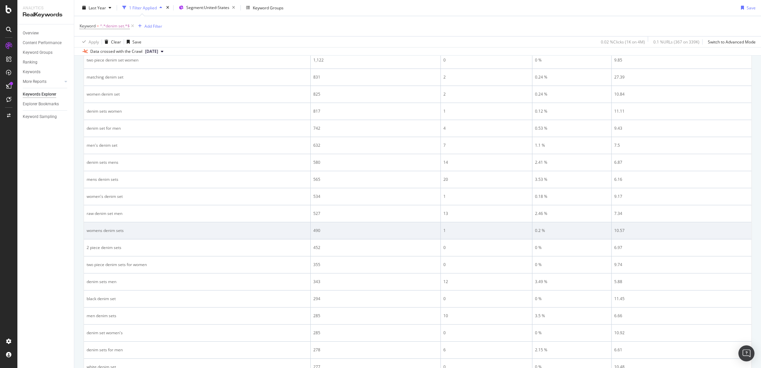
scroll to position [531, 0]
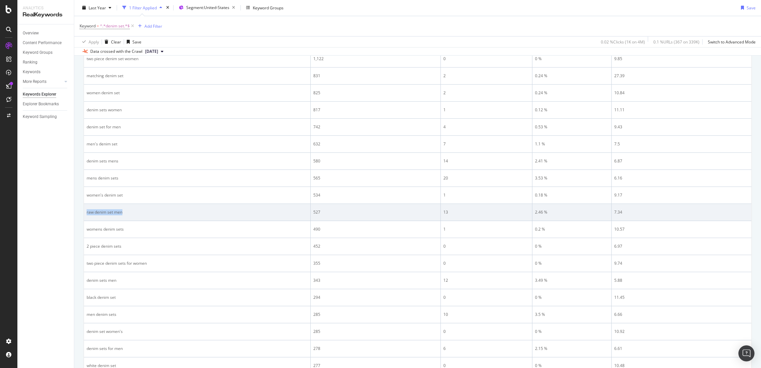
drag, startPoint x: 92, startPoint y: 213, endPoint x: 84, endPoint y: 212, distance: 7.4
click at [84, 212] on td "raw denim set men" at bounding box center [197, 212] width 227 height 17
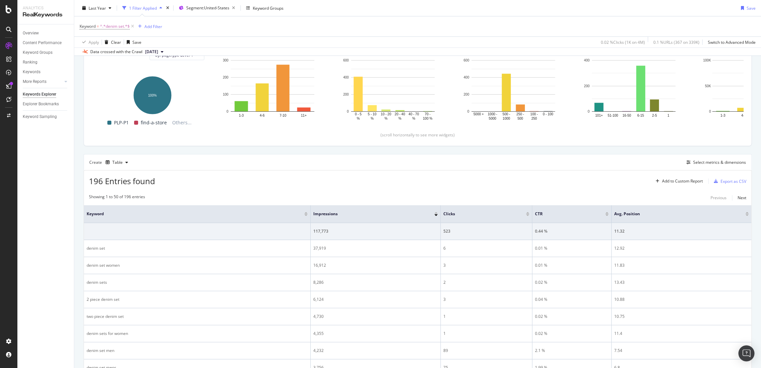
scroll to position [85, 0]
click at [745, 213] on div at bounding box center [746, 213] width 3 height 2
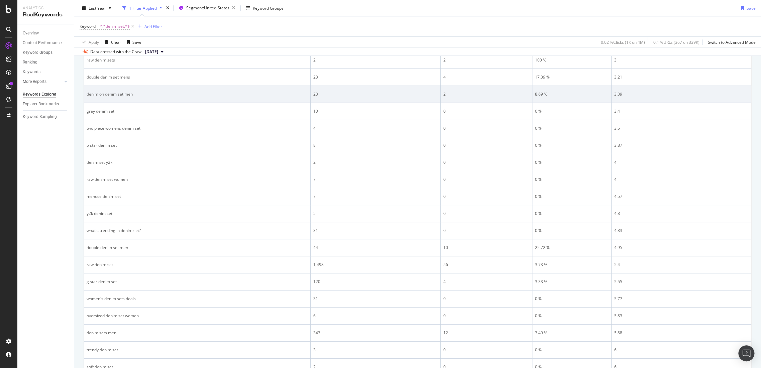
scroll to position [308, 0]
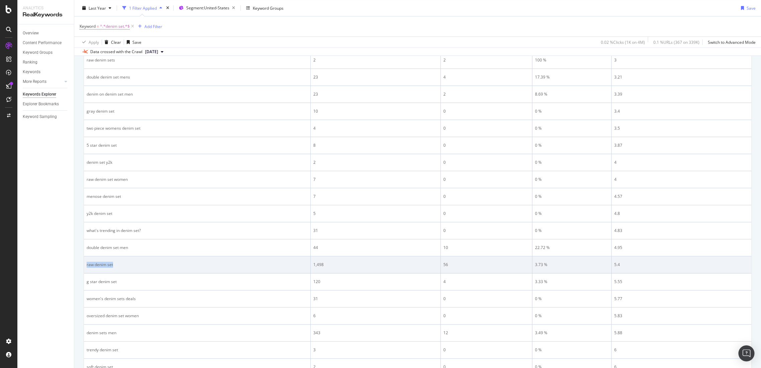
drag, startPoint x: 148, startPoint y: 261, endPoint x: 99, endPoint y: 263, distance: 49.2
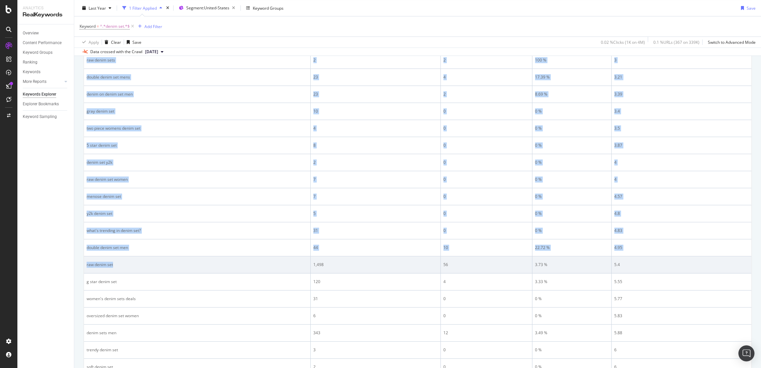
drag, startPoint x: 115, startPoint y: 266, endPoint x: 130, endPoint y: 266, distance: 14.7
click at [116, 266] on div "raw denim set" at bounding box center [197, 265] width 221 height 6
click at [113, 265] on div "raw denim set" at bounding box center [197, 265] width 221 height 6
click at [114, 262] on div "raw denim set" at bounding box center [197, 265] width 221 height 6
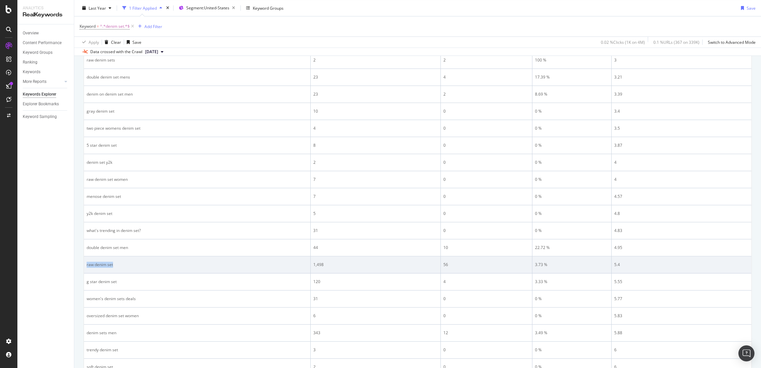
drag, startPoint x: 120, startPoint y: 263, endPoint x: 86, endPoint y: 262, distance: 34.5
click at [86, 262] on td "raw denim set" at bounding box center [197, 265] width 227 height 17
copy div "raw denim set"
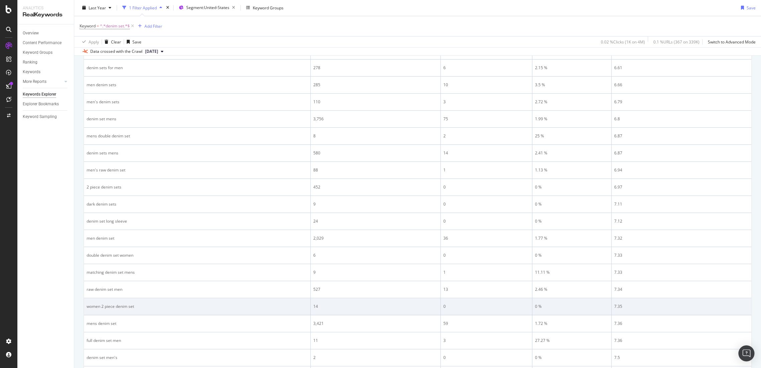
scroll to position [754, 0]
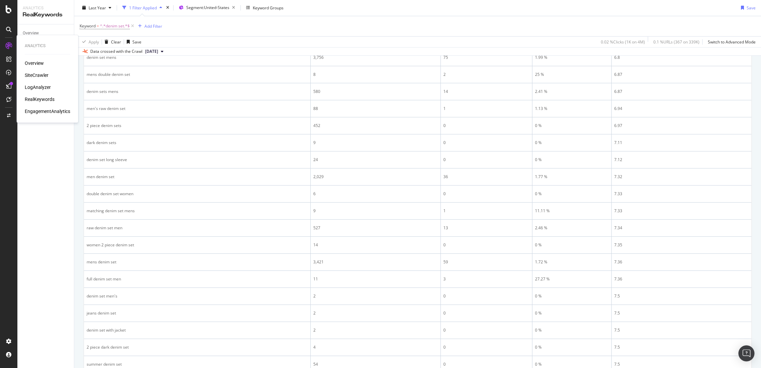
click at [36, 76] on div "SiteCrawler" at bounding box center [37, 75] width 24 height 7
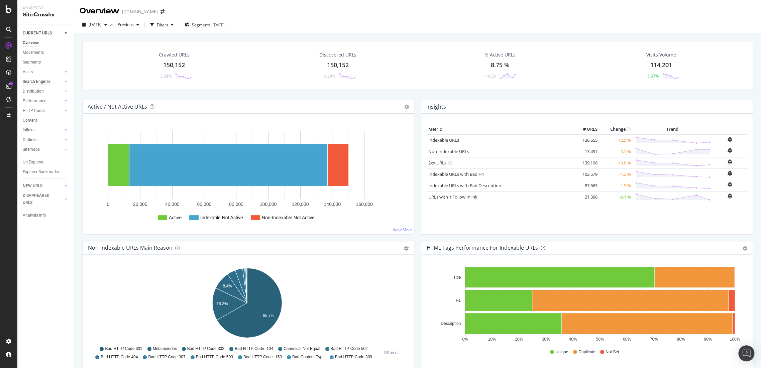
click at [39, 83] on div "Search Engines" at bounding box center [37, 81] width 28 height 7
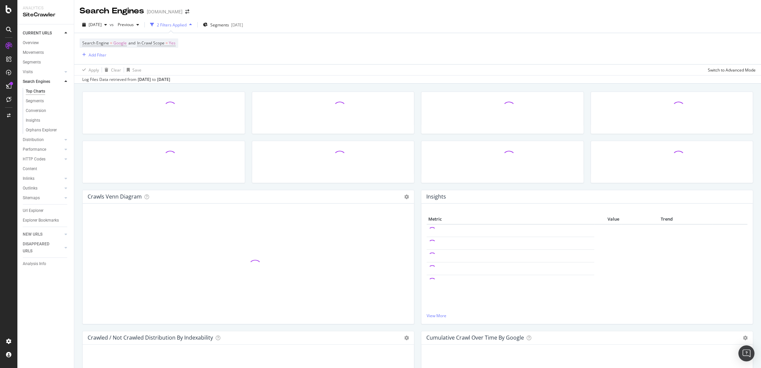
click at [37, 134] on div "Top Charts Segments Conversion Insights Orphans Explorer" at bounding box center [48, 111] width 51 height 48
click at [39, 128] on div "Orphans Explorer" at bounding box center [41, 130] width 31 height 7
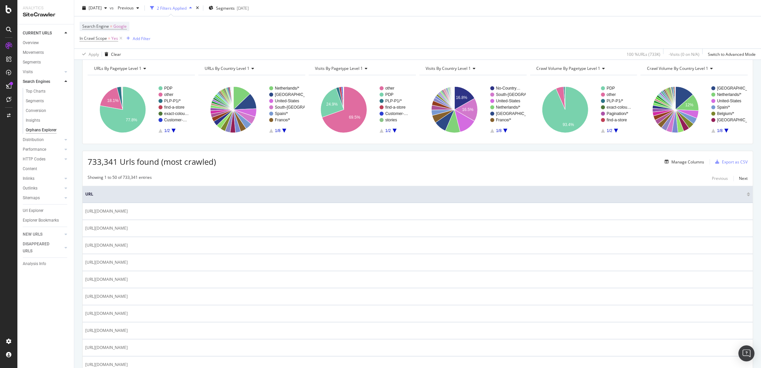
scroll to position [1, 0]
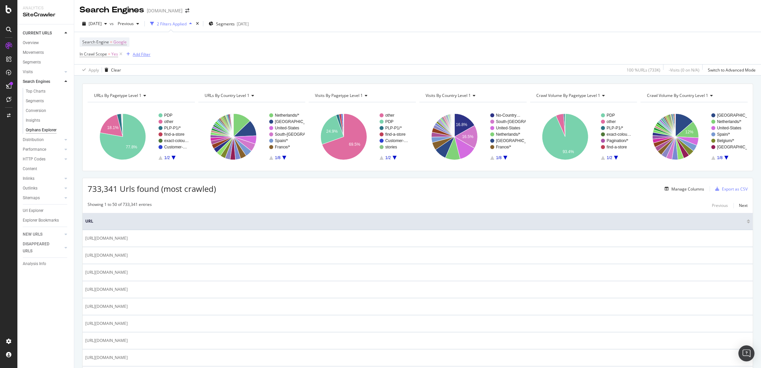
click at [147, 56] on div "Add Filter" at bounding box center [142, 55] width 18 height 6
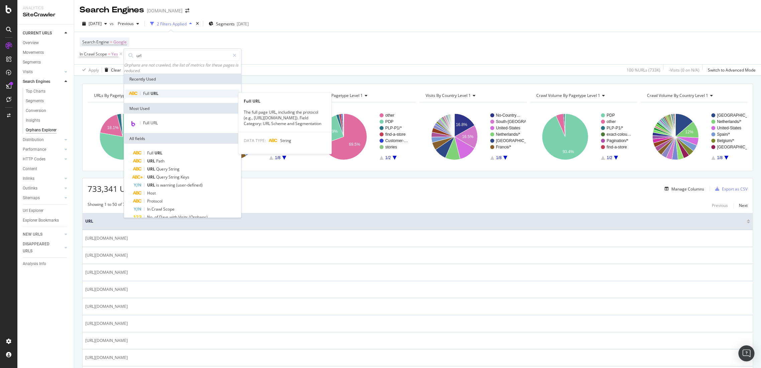
type input "url"
click at [167, 95] on div "Full URL" at bounding box center [182, 94] width 114 height 8
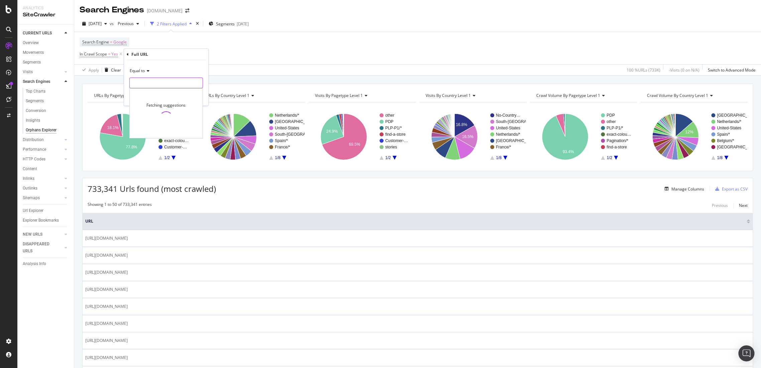
click at [162, 88] on input "text" at bounding box center [166, 83] width 73 height 11
click at [149, 74] on div "Equal to" at bounding box center [166, 71] width 74 height 11
click at [147, 136] on span "Contains" at bounding box center [141, 137] width 16 height 6
click at [149, 83] on input "text" at bounding box center [166, 83] width 73 height 11
type input "/marc_newson"
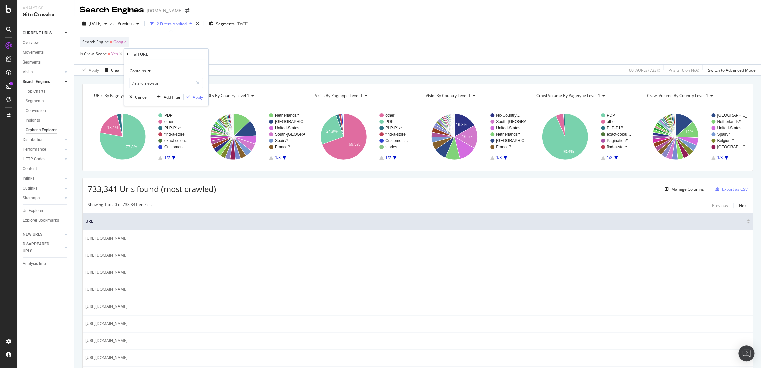
click at [187, 96] on icon "button" at bounding box center [188, 97] width 4 height 4
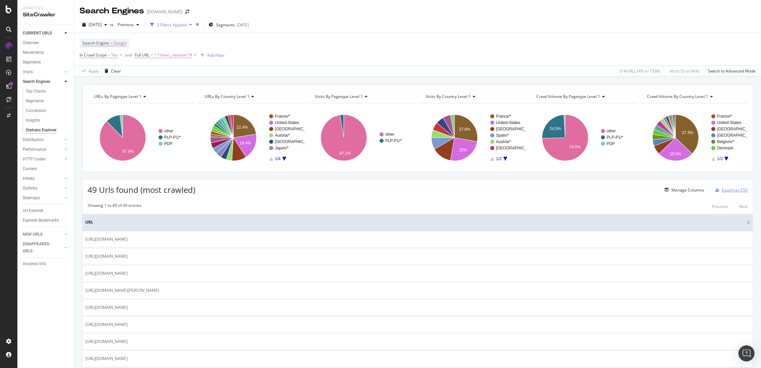
click at [725, 185] on button "Export as CSV" at bounding box center [730, 190] width 35 height 11
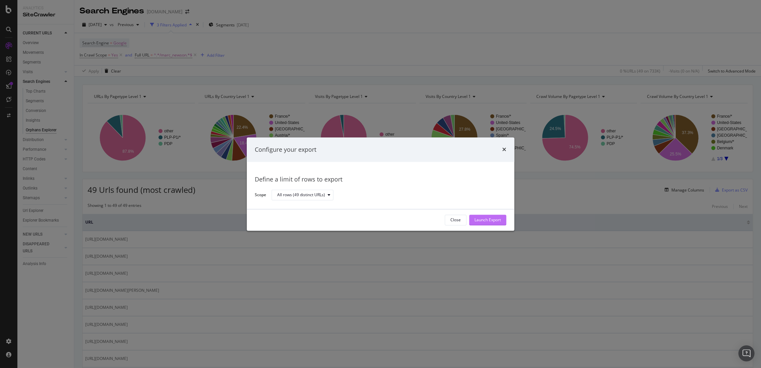
click at [492, 221] on div "Launch Export" at bounding box center [488, 220] width 26 height 6
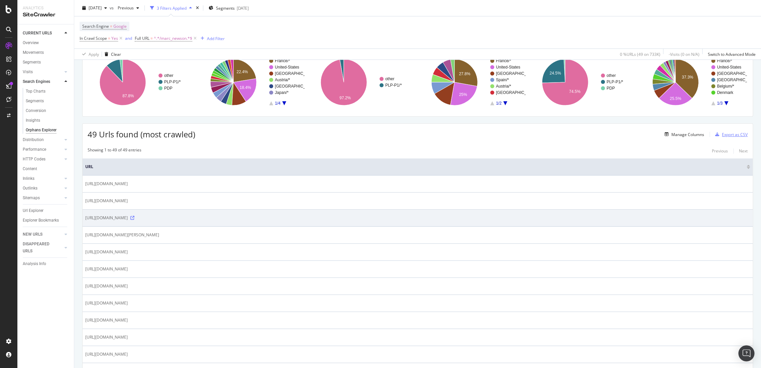
scroll to position [111, 0]
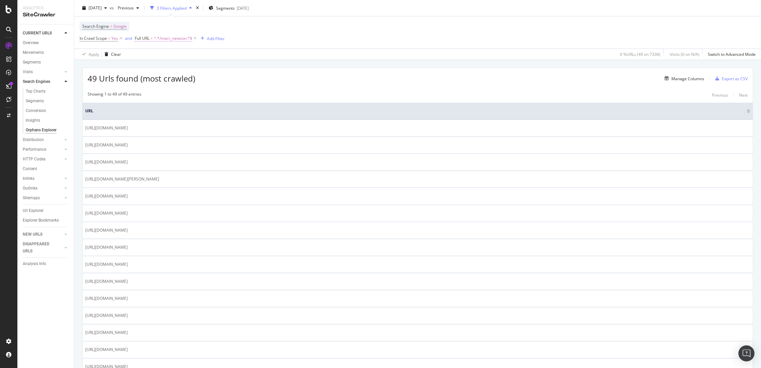
click at [174, 40] on span "^.*/marc_newson.*$" at bounding box center [173, 38] width 38 height 9
click at [145, 63] on input "/marc_newson" at bounding box center [172, 66] width 63 height 11
type input "/women/marc_newson"
click at [206, 78] on div "Apply" at bounding box center [209, 80] width 10 height 6
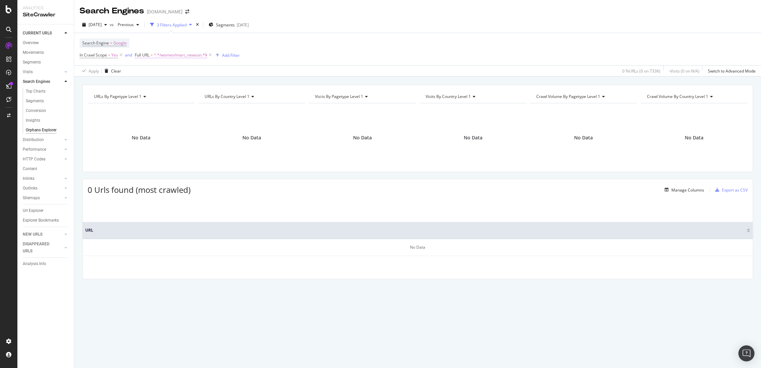
click at [164, 58] on span "^.*/women/marc_newson.*$" at bounding box center [181, 55] width 54 height 9
type input "/marc_newson"
click at [204, 95] on div "Apply" at bounding box center [209, 97] width 10 height 6
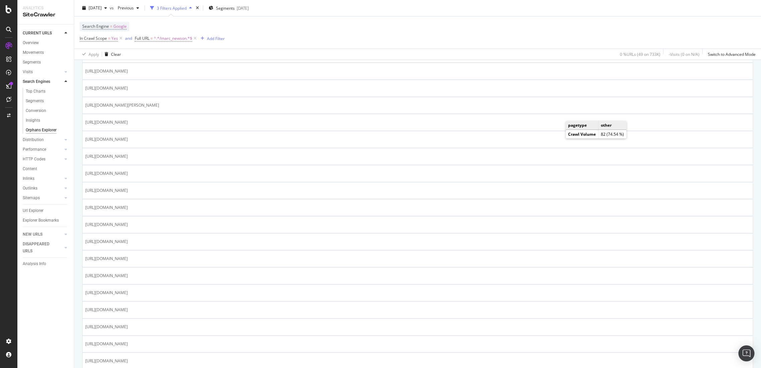
scroll to position [186, 0]
